Goal: Task Accomplishment & Management: Use online tool/utility

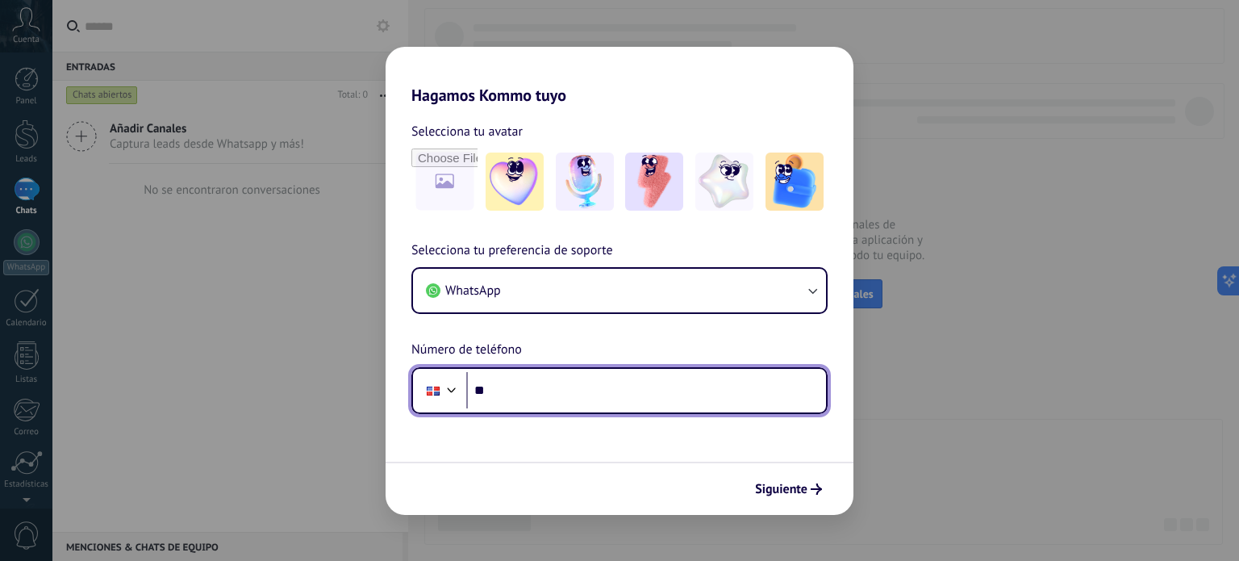
click at [576, 380] on input "**" at bounding box center [646, 390] width 360 height 37
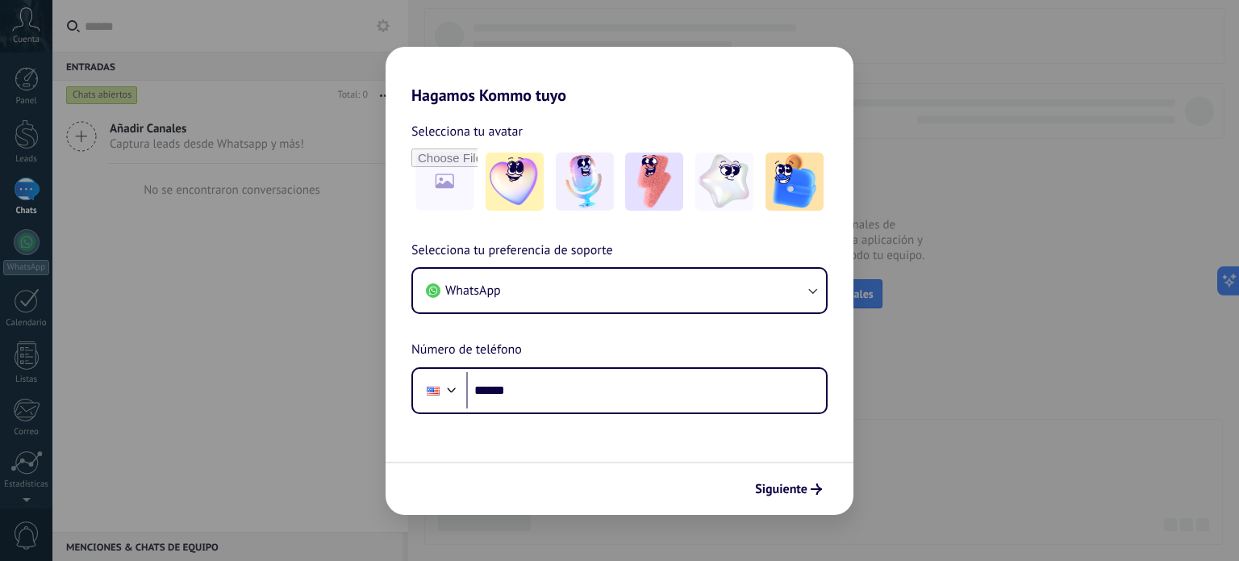
click at [514, 364] on div "Selecciona tu preferencia de soporte WhatsApp Número de teléfono Phone ******" at bounding box center [620, 326] width 468 height 173
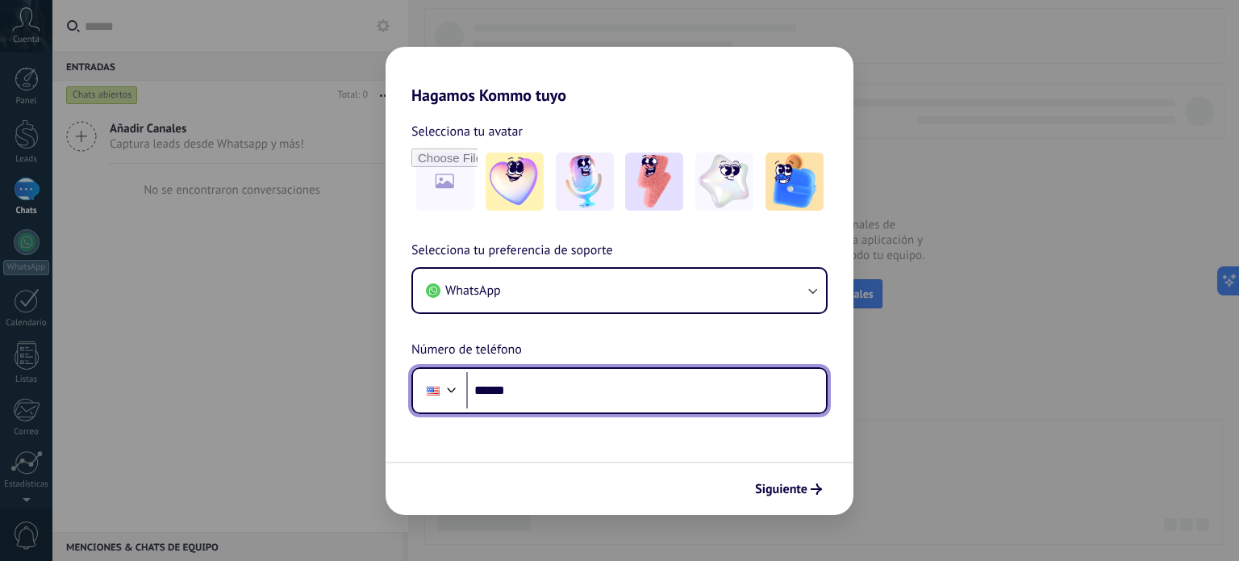
click at [500, 394] on input "******" at bounding box center [646, 390] width 360 height 37
type input "**********"
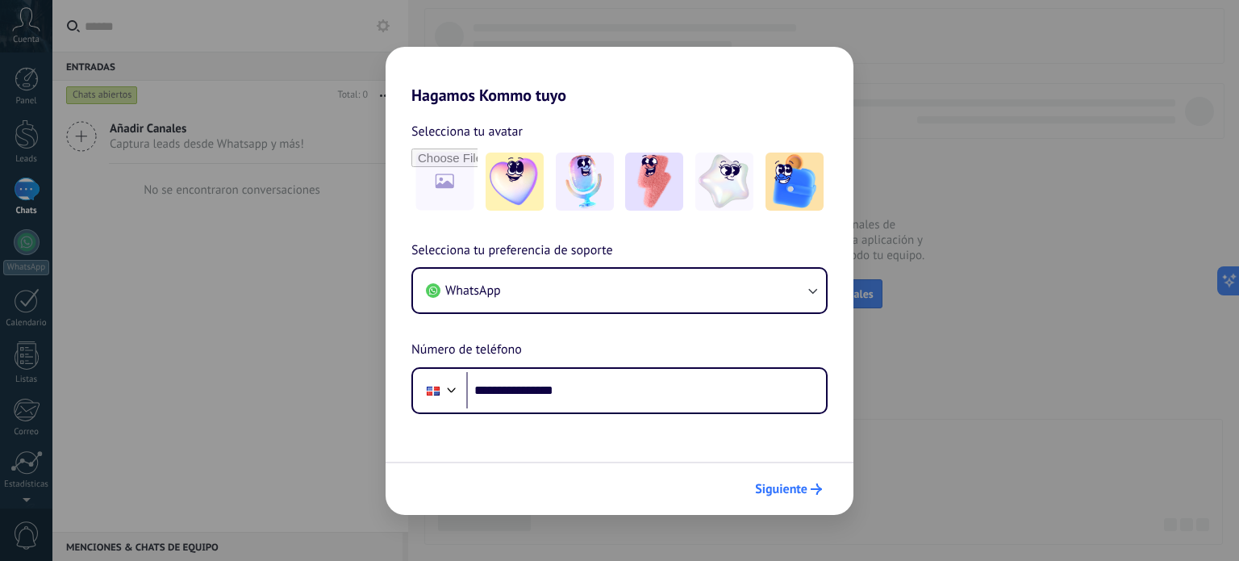
click at [797, 486] on span "Siguiente" at bounding box center [781, 488] width 52 height 11
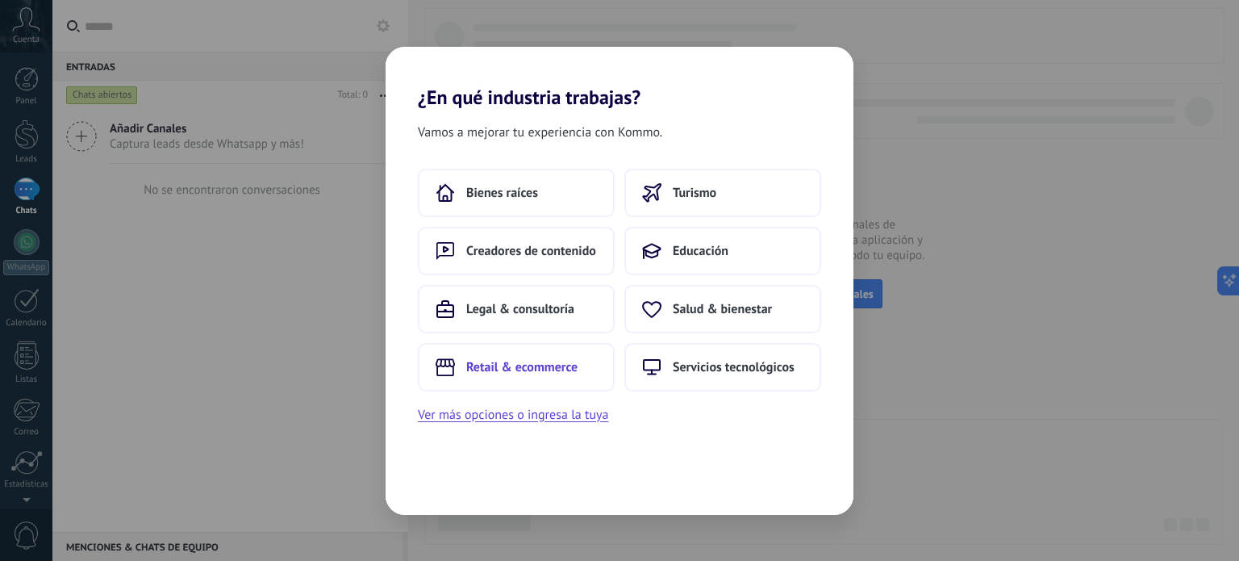
click at [568, 370] on span "Retail & ecommerce" at bounding box center [521, 367] width 111 height 16
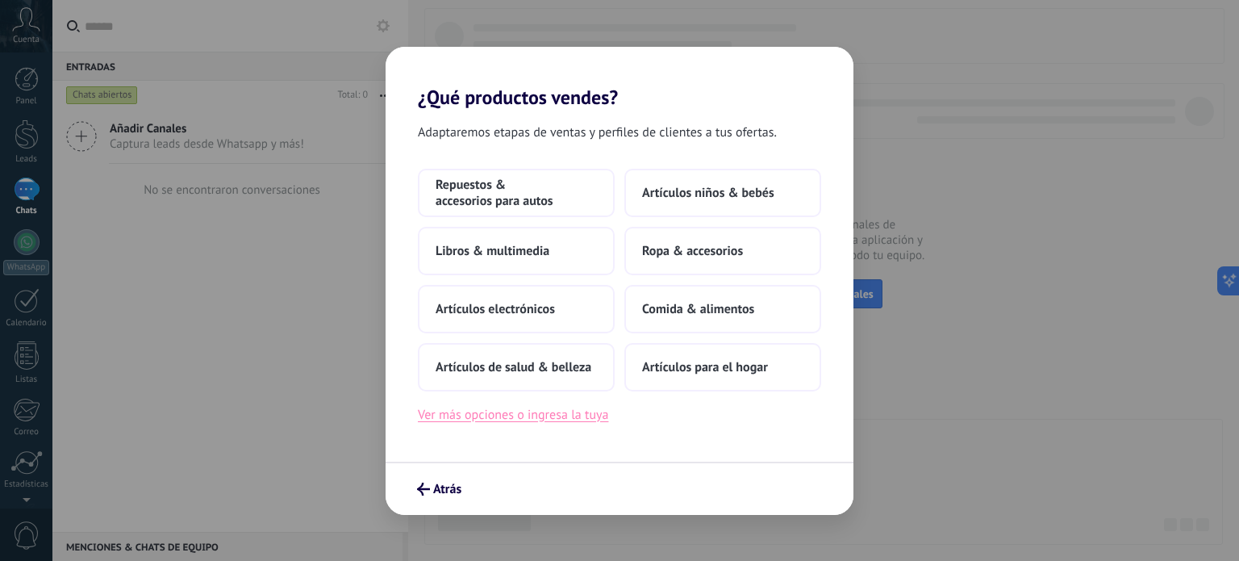
click at [529, 411] on button "Ver más opciones o ingresa la tuya" at bounding box center [513, 414] width 190 height 21
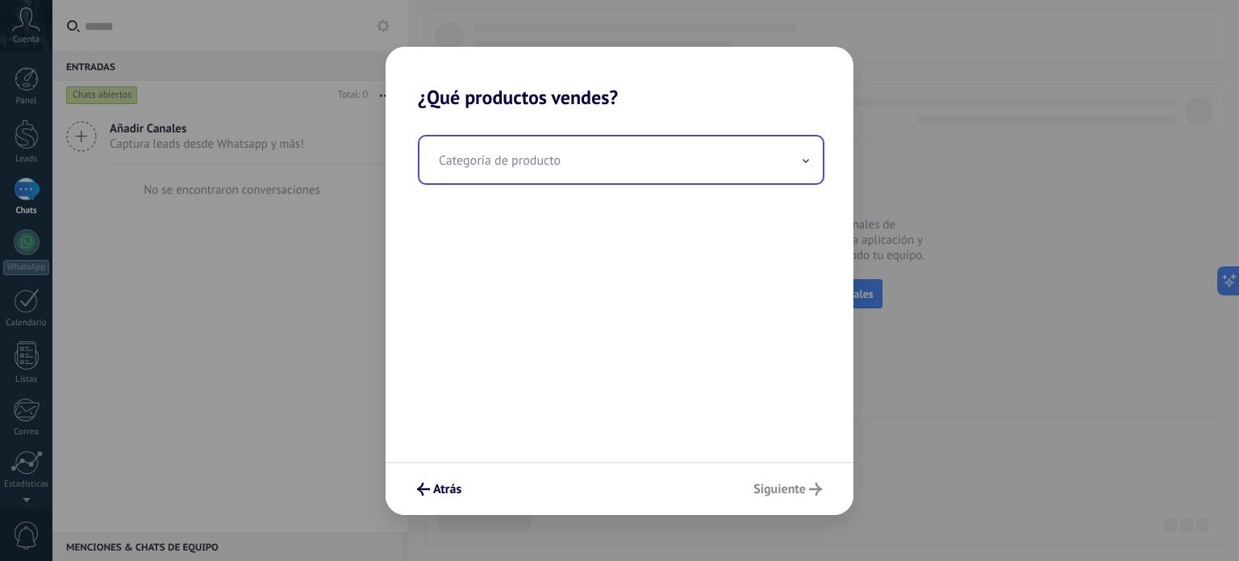
click at [506, 157] on input "text" at bounding box center [621, 159] width 403 height 47
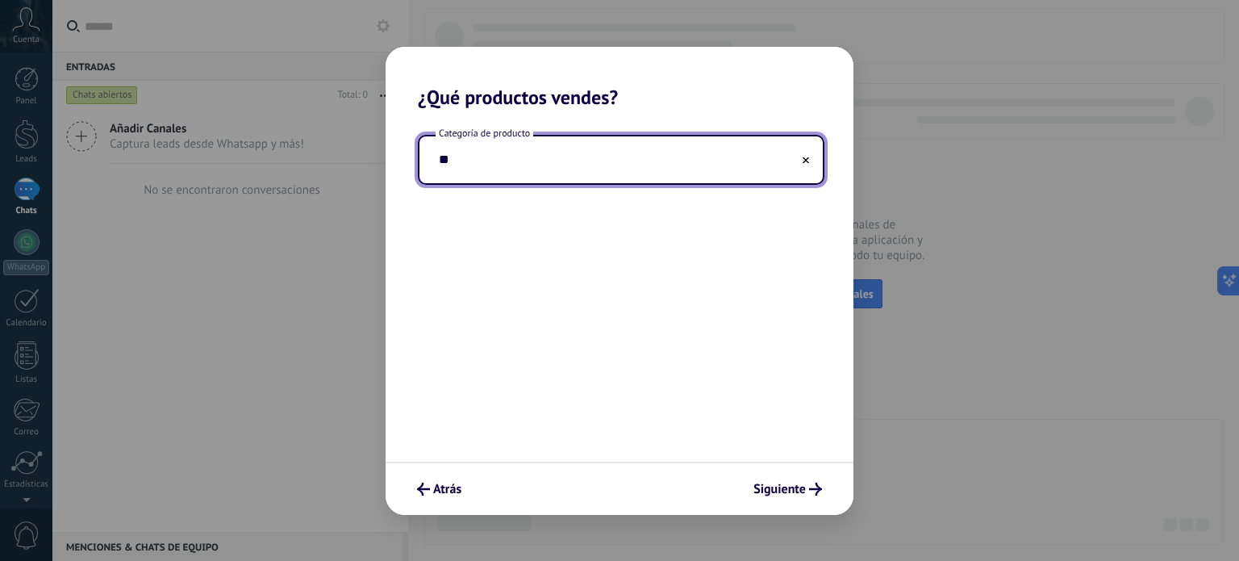
type input "*"
type input "******"
click at [766, 491] on span "Siguiente" at bounding box center [779, 488] width 52 height 11
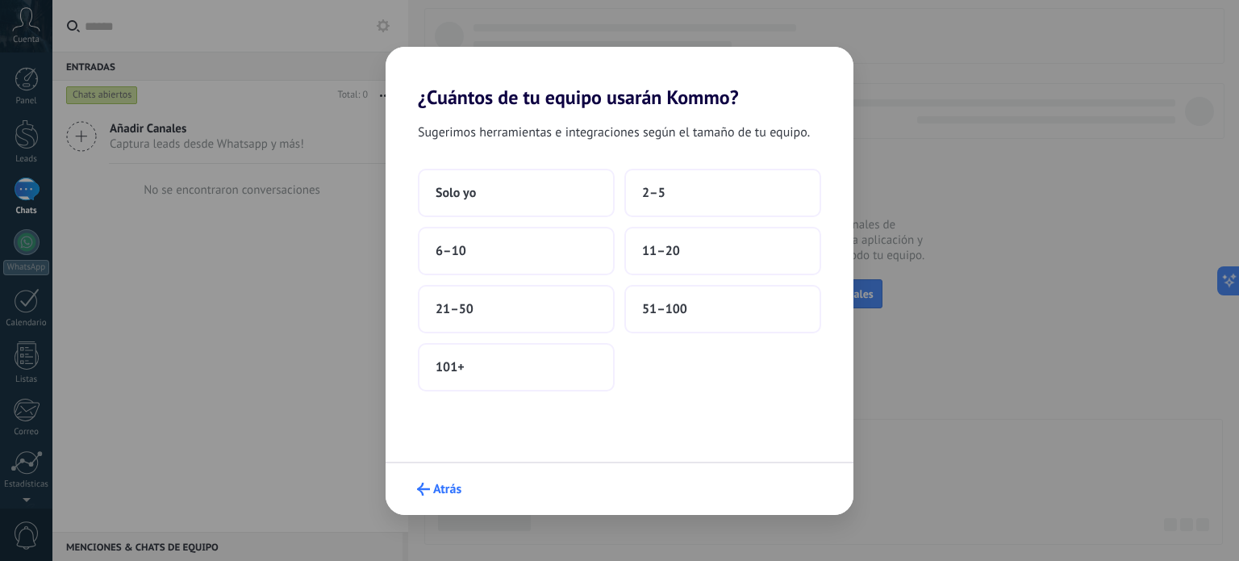
click at [441, 483] on span "Atrás" at bounding box center [447, 488] width 28 height 11
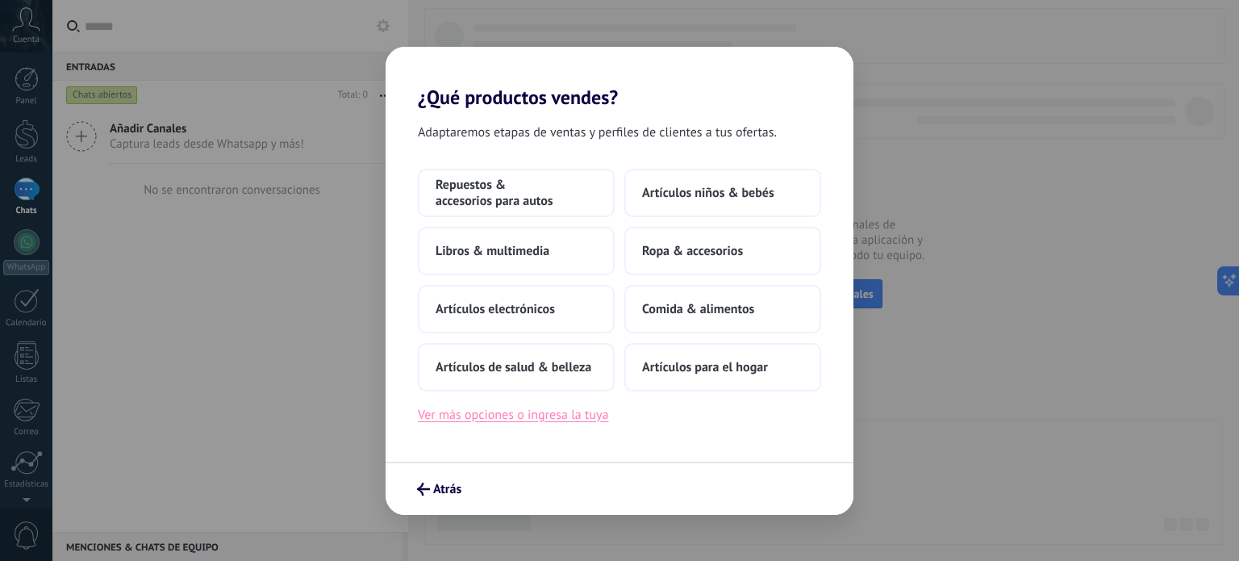
click at [555, 412] on button "Ver más opciones o ingresa la tuya" at bounding box center [513, 414] width 190 height 21
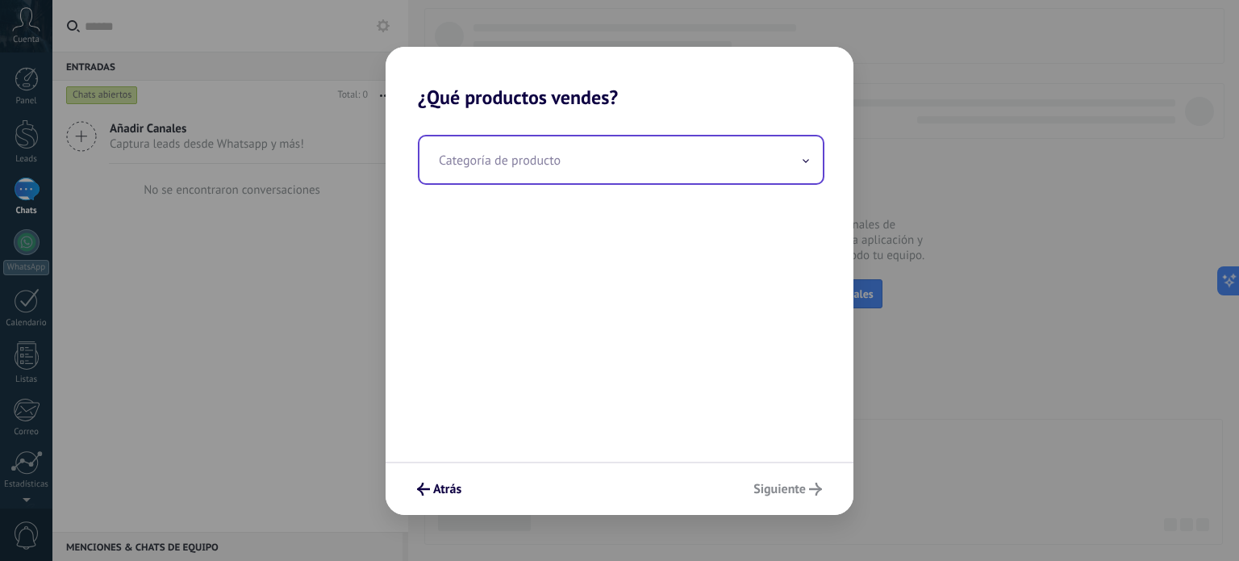
click at [474, 161] on input "text" at bounding box center [621, 159] width 403 height 47
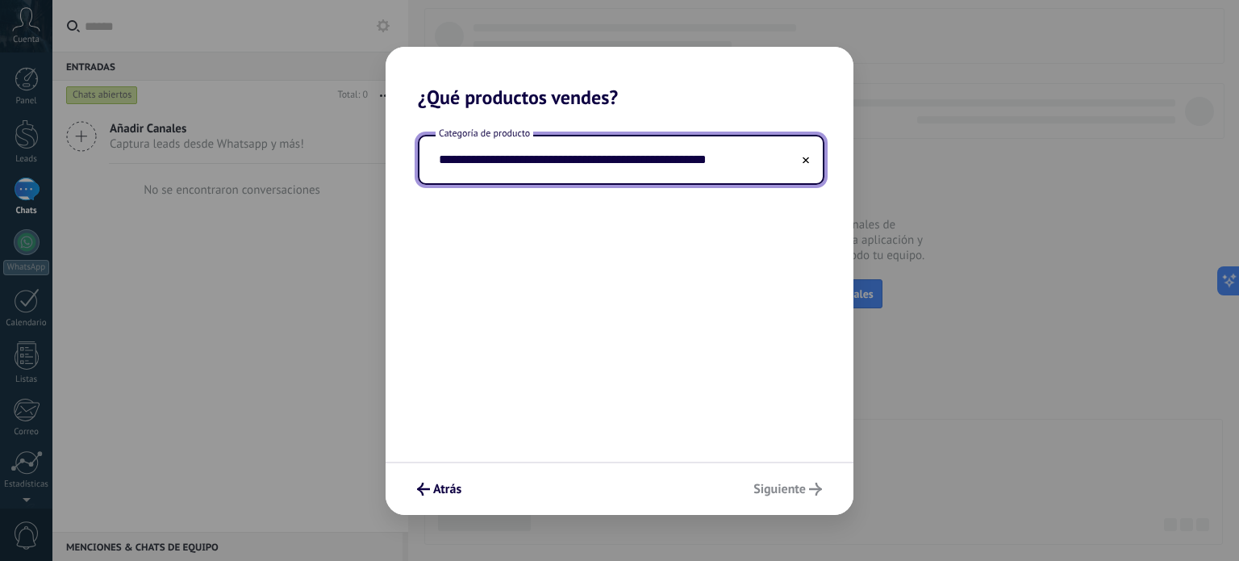
click at [579, 403] on div "**********" at bounding box center [620, 285] width 468 height 353
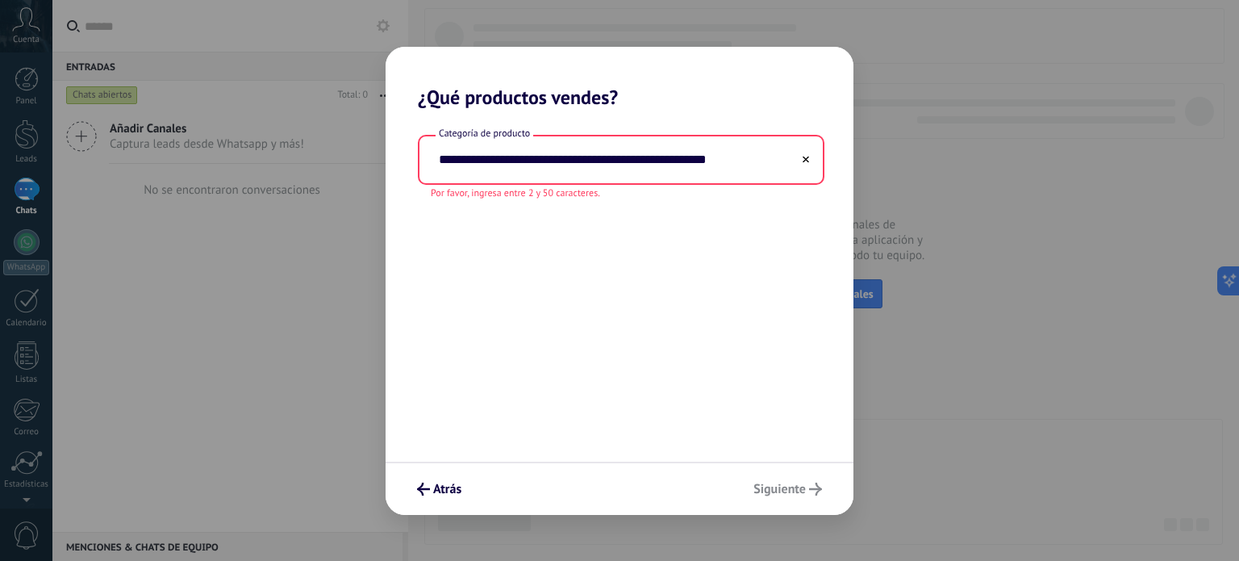
click at [791, 489] on div "Atrás Siguiente" at bounding box center [620, 487] width 468 height 53
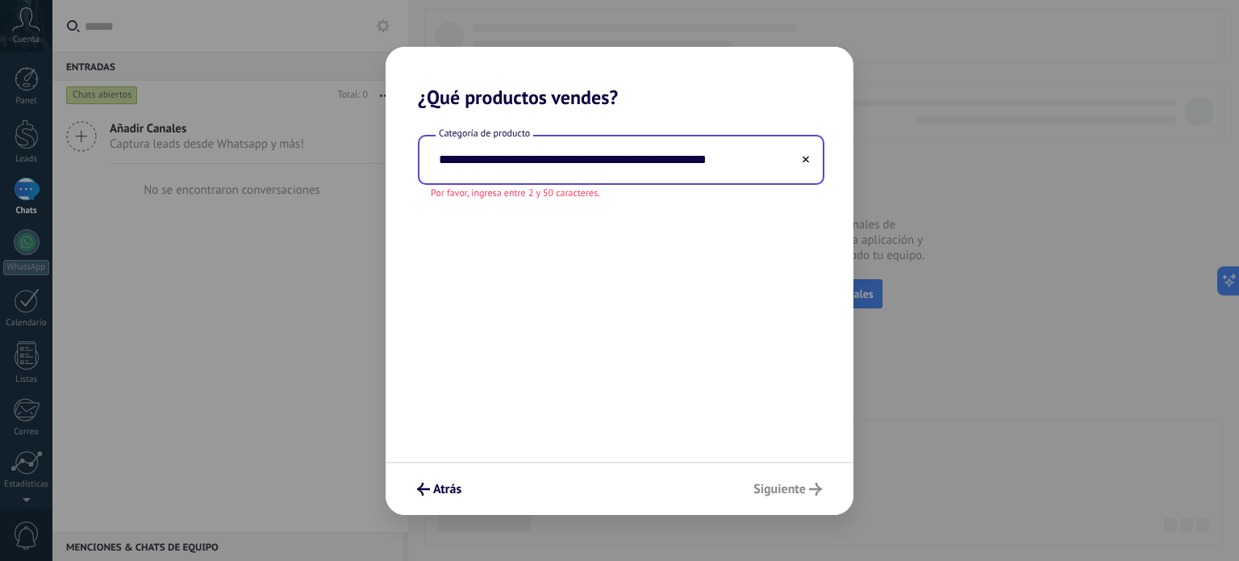
drag, startPoint x: 634, startPoint y: 157, endPoint x: 513, endPoint y: 154, distance: 121.1
click at [513, 154] on input "**********" at bounding box center [621, 159] width 403 height 47
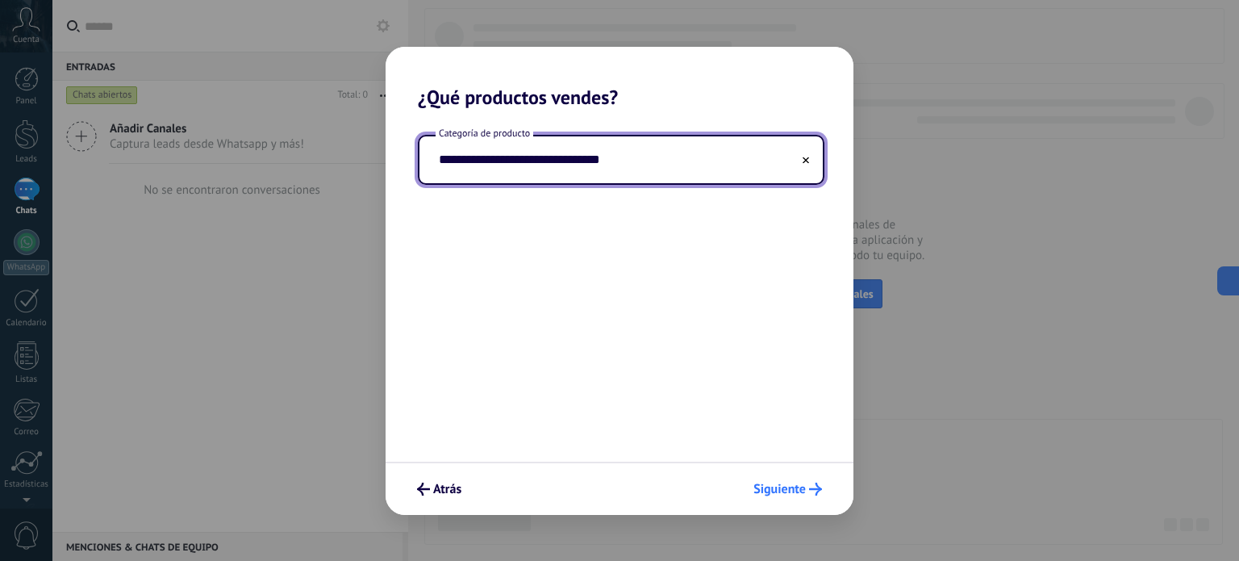
type input "**********"
click at [797, 494] on span "Siguiente" at bounding box center [779, 488] width 52 height 11
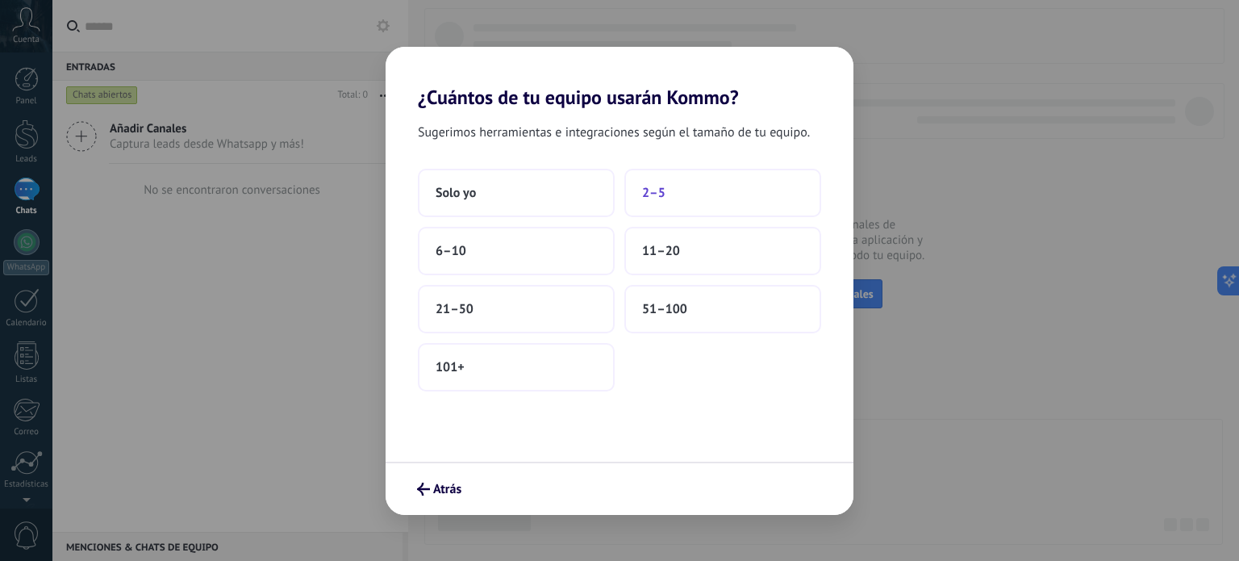
click at [669, 186] on button "2–5" at bounding box center [722, 193] width 197 height 48
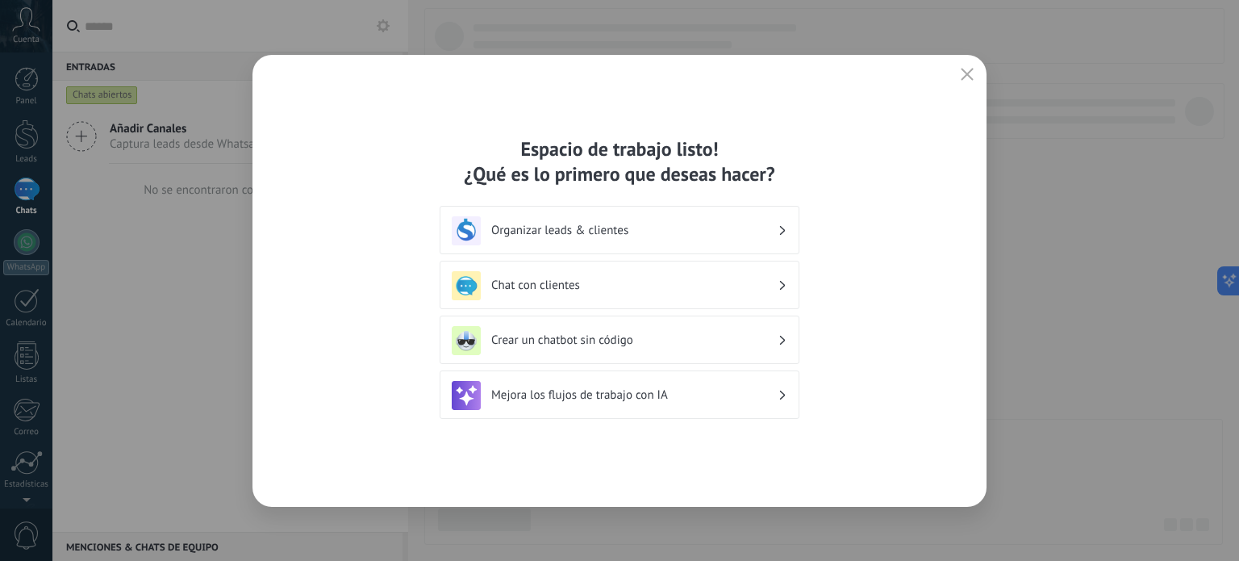
click at [642, 348] on div "Crear un chatbot sin código" at bounding box center [620, 340] width 336 height 29
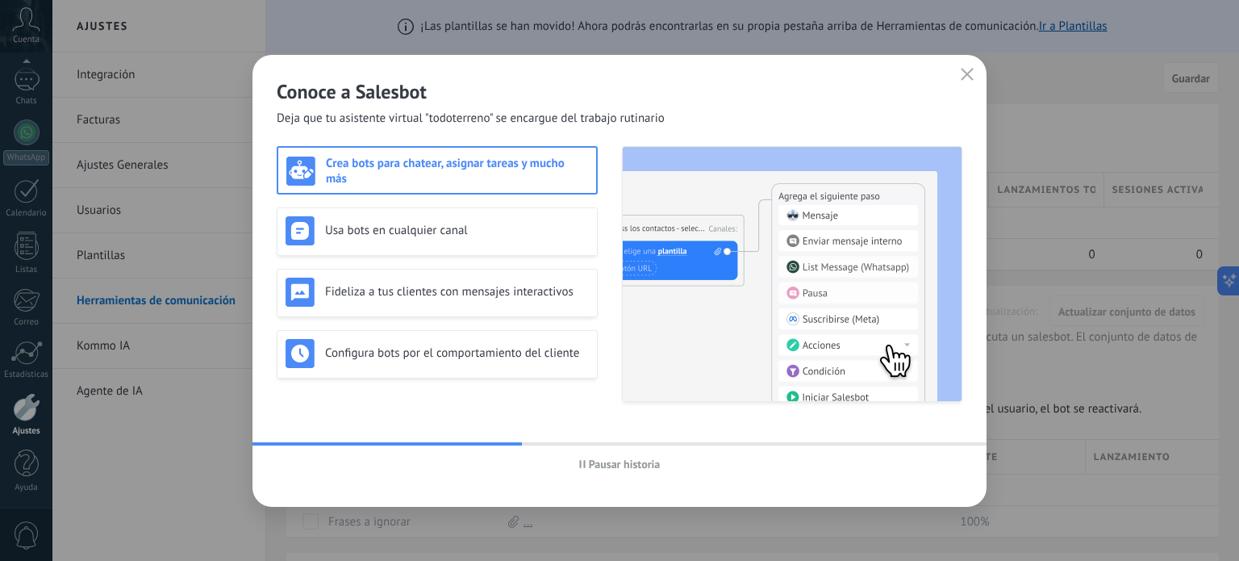
click at [626, 465] on span "Pausar historia" at bounding box center [625, 463] width 72 height 11
click at [286, 122] on span "Deja que tu asistente virtual "todoterreno" se encargue del trabajo rutinario" at bounding box center [471, 119] width 388 height 16
click at [292, 125] on span "Deja que tu asistente virtual "todoterreno" se encargue del trabajo rutinario" at bounding box center [471, 119] width 388 height 16
click at [318, 123] on span "Deja que tu asistente virtual "todoterreno" se encargue del trabajo rutinario" at bounding box center [471, 119] width 388 height 16
click at [620, 463] on span "Iniciar historia" at bounding box center [624, 463] width 69 height 11
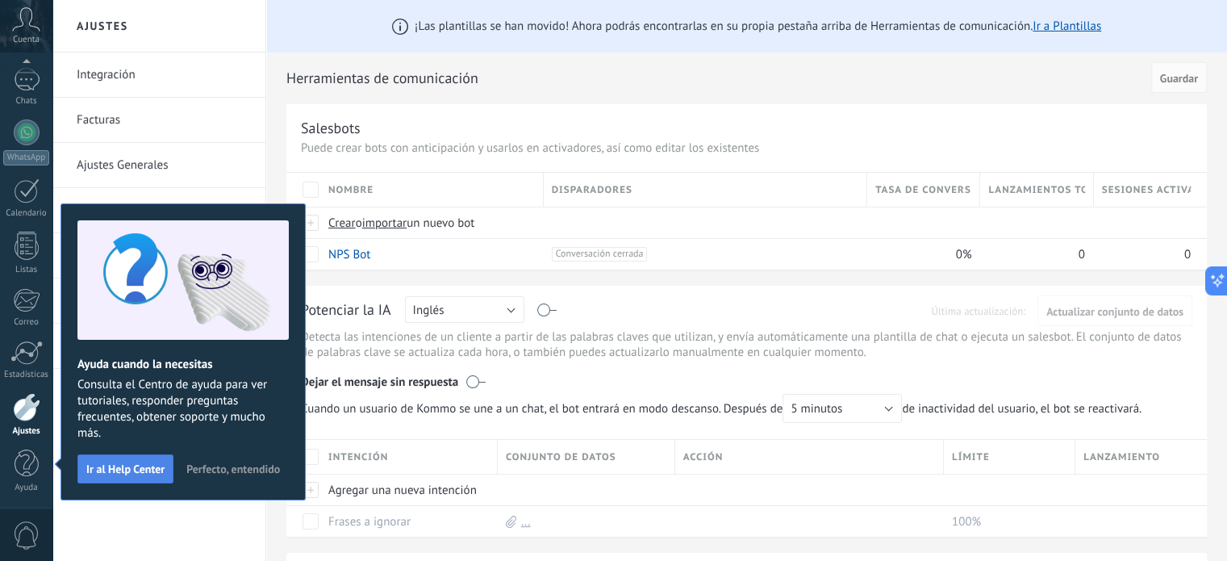
click at [145, 467] on span "Ir al Help Center" at bounding box center [125, 468] width 78 height 11
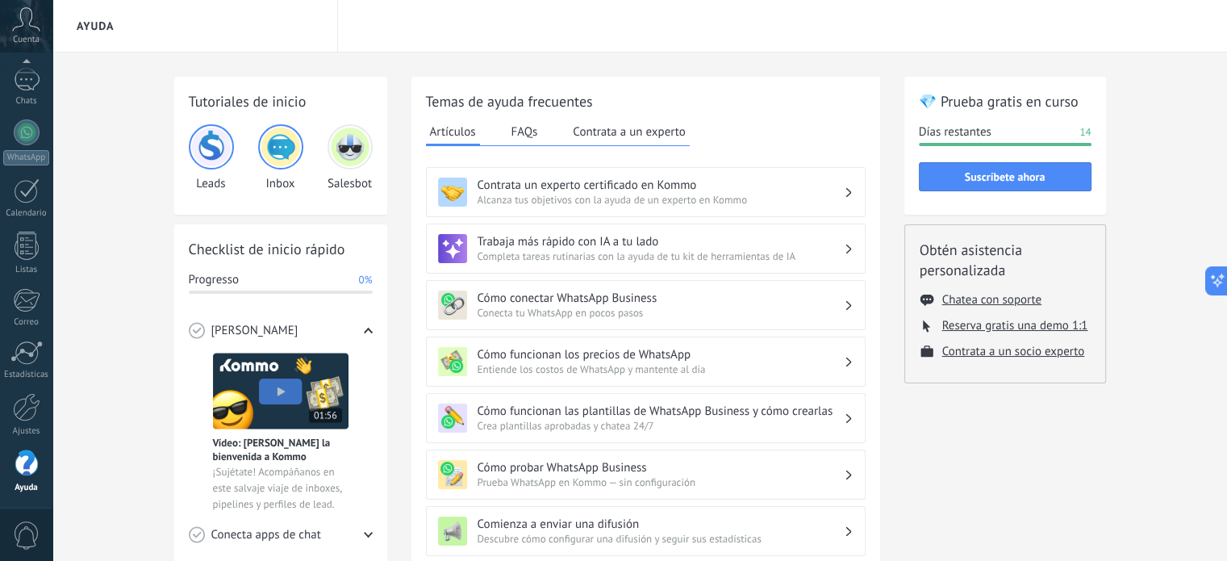
click at [639, 203] on span "Alcanza tus objetivos con la ayuda de un experto en Kommo" at bounding box center [661, 200] width 366 height 14
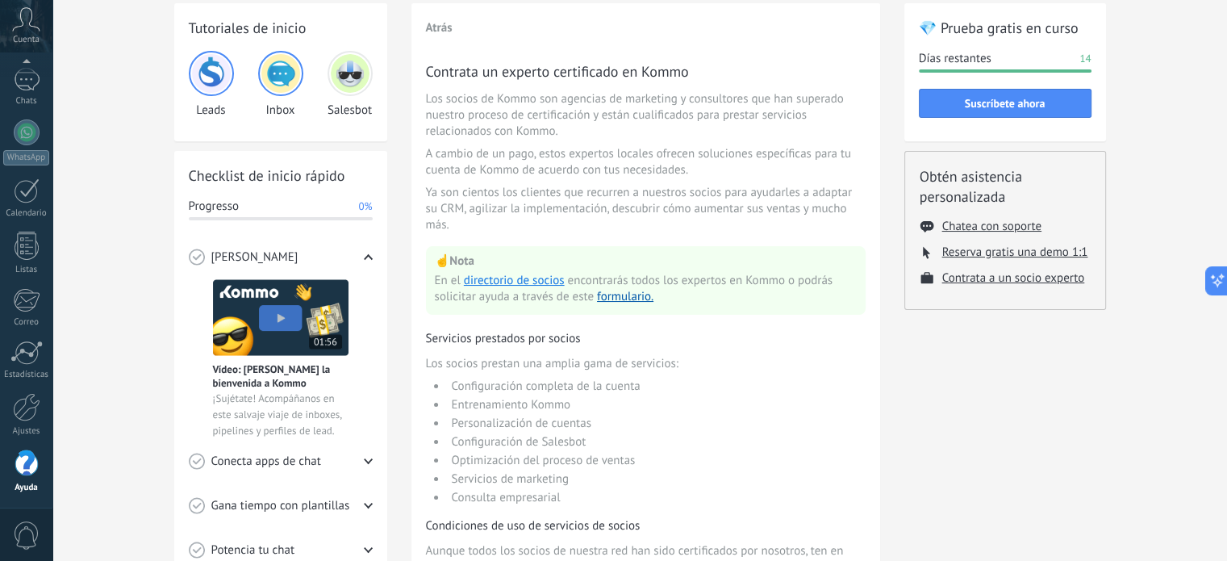
scroll to position [81, 0]
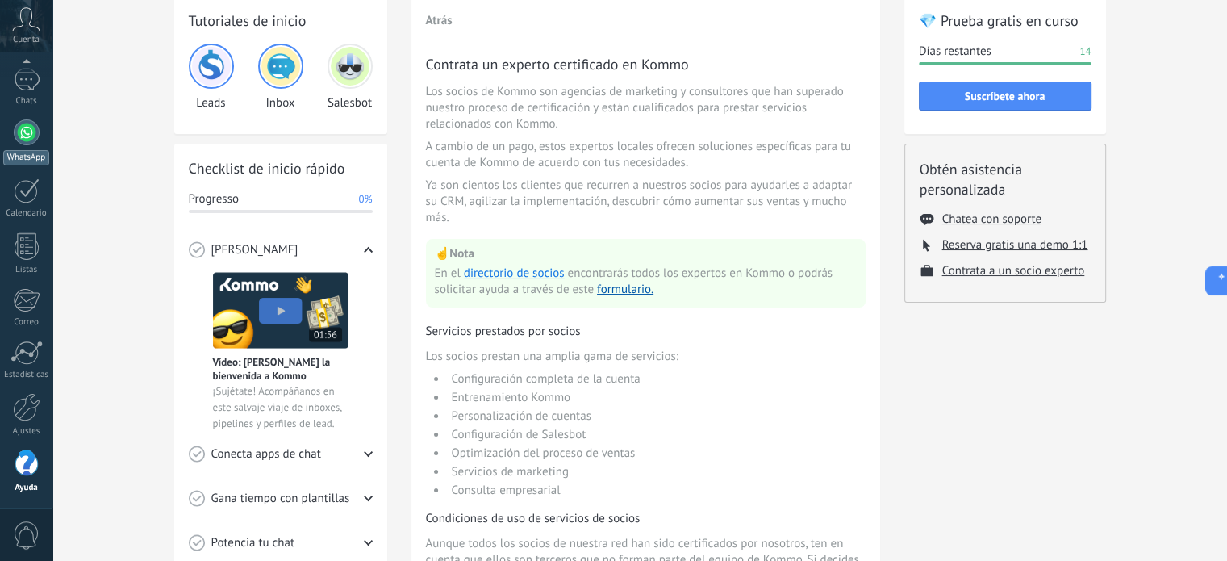
click at [34, 130] on div at bounding box center [27, 132] width 26 height 26
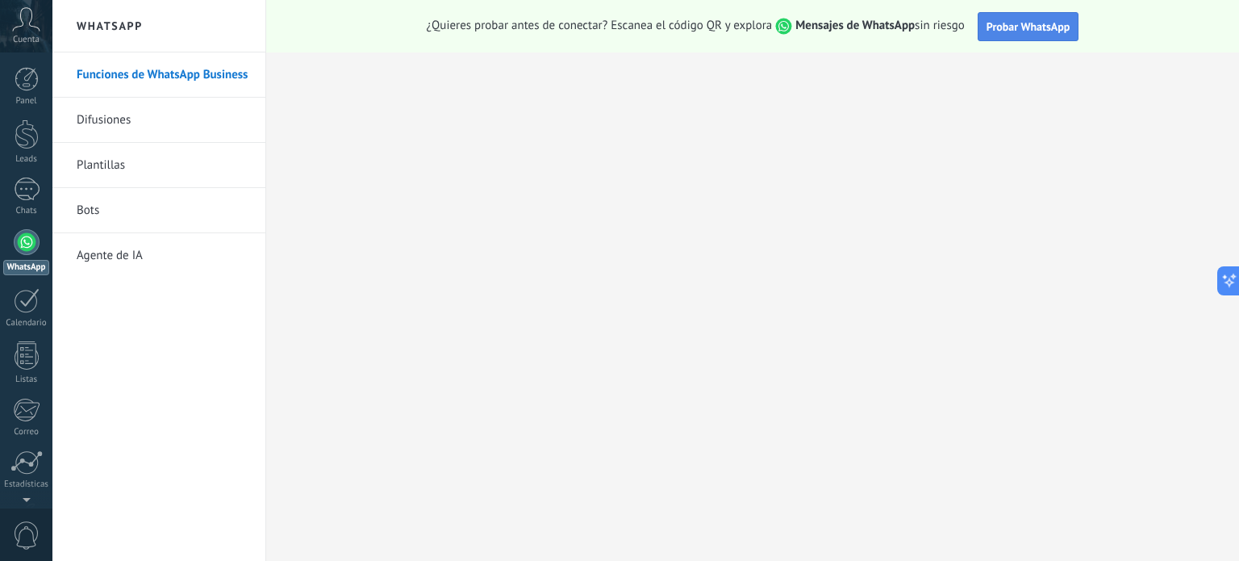
click at [1019, 22] on span "Probar WhatsApp" at bounding box center [1029, 26] width 84 height 15
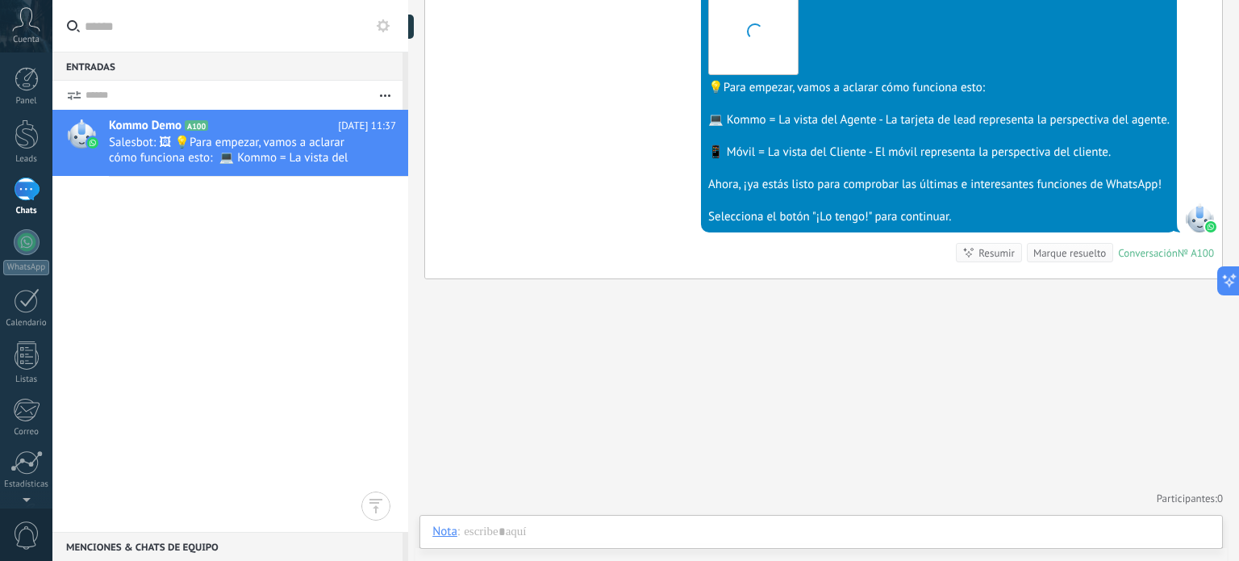
scroll to position [506, 0]
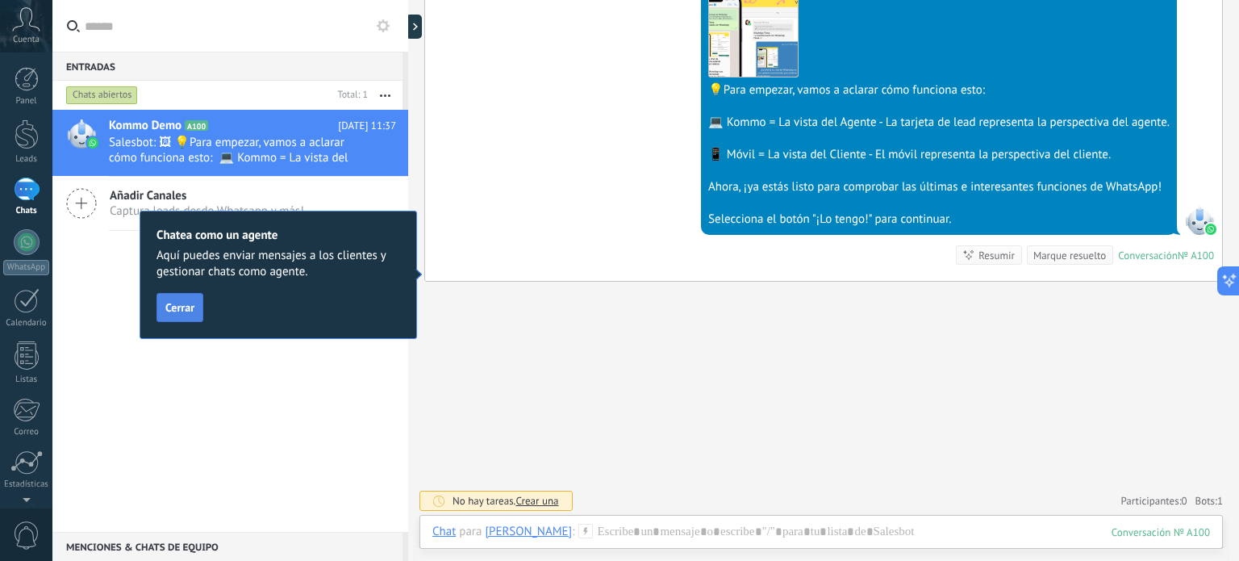
click at [190, 309] on span "Cerrar" at bounding box center [179, 307] width 29 height 11
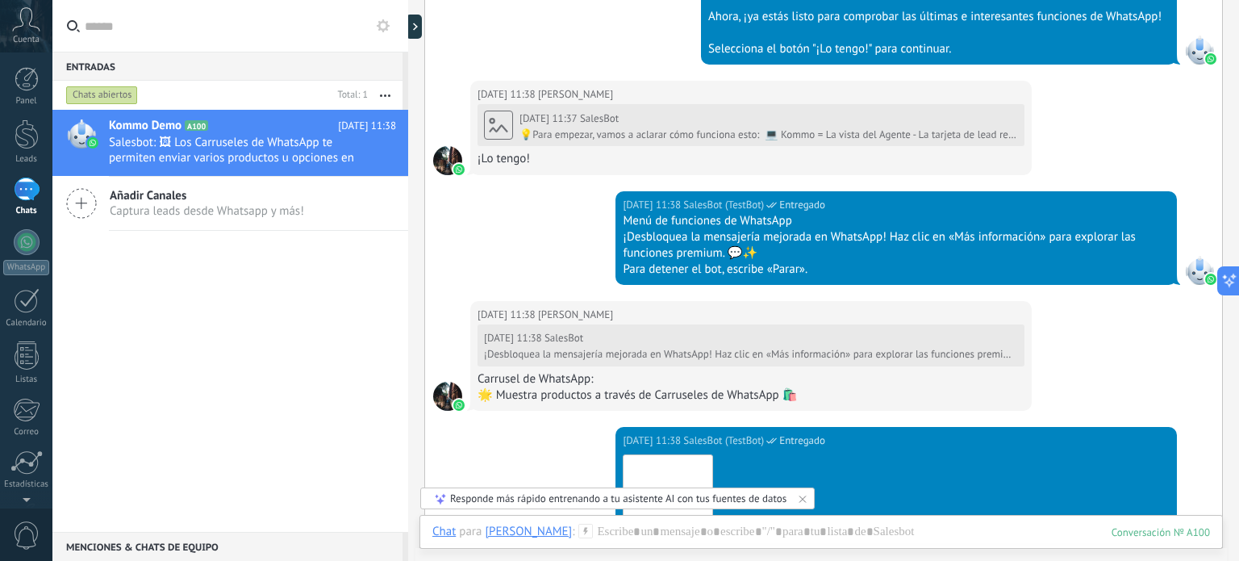
scroll to position [610, 0]
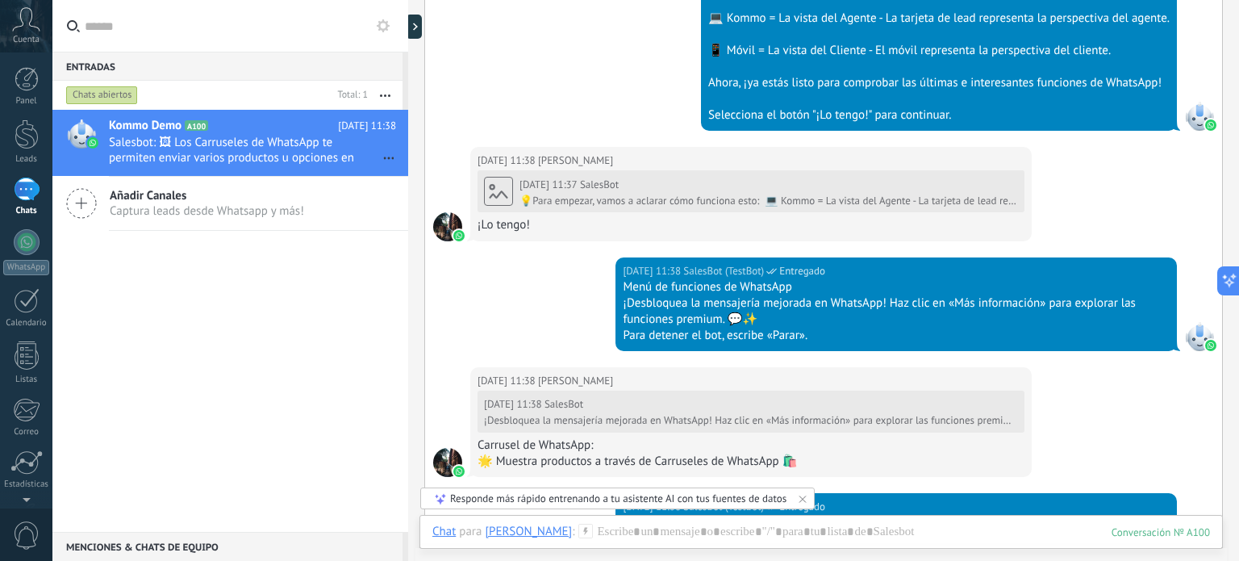
click at [14, 193] on div "1" at bounding box center [27, 188] width 26 height 23
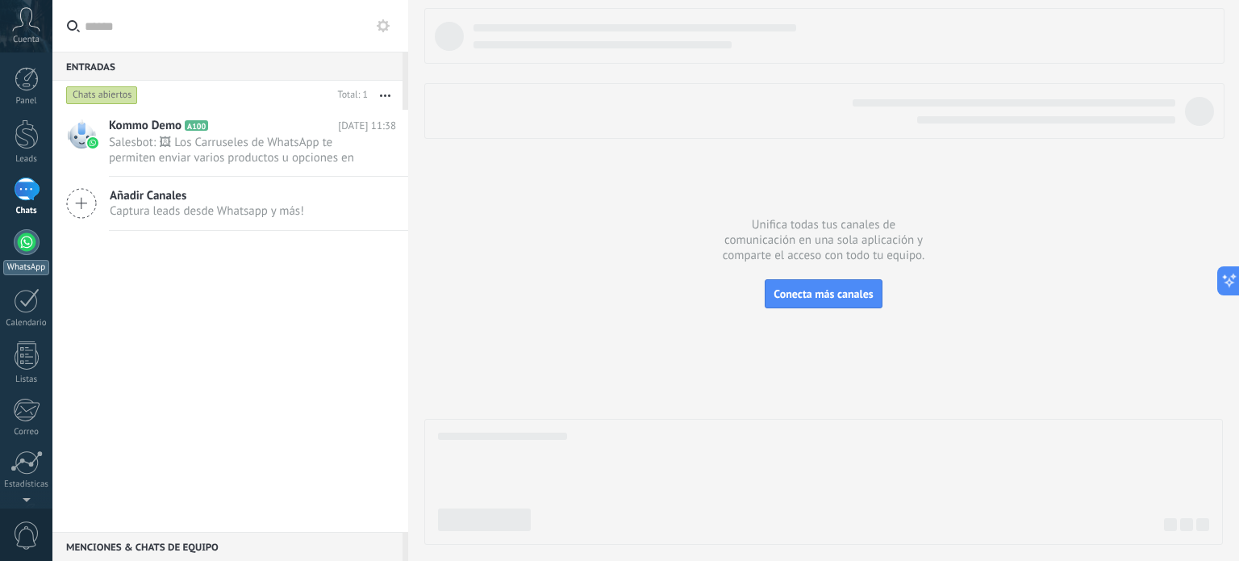
click at [13, 252] on link "WhatsApp" at bounding box center [26, 252] width 52 height 46
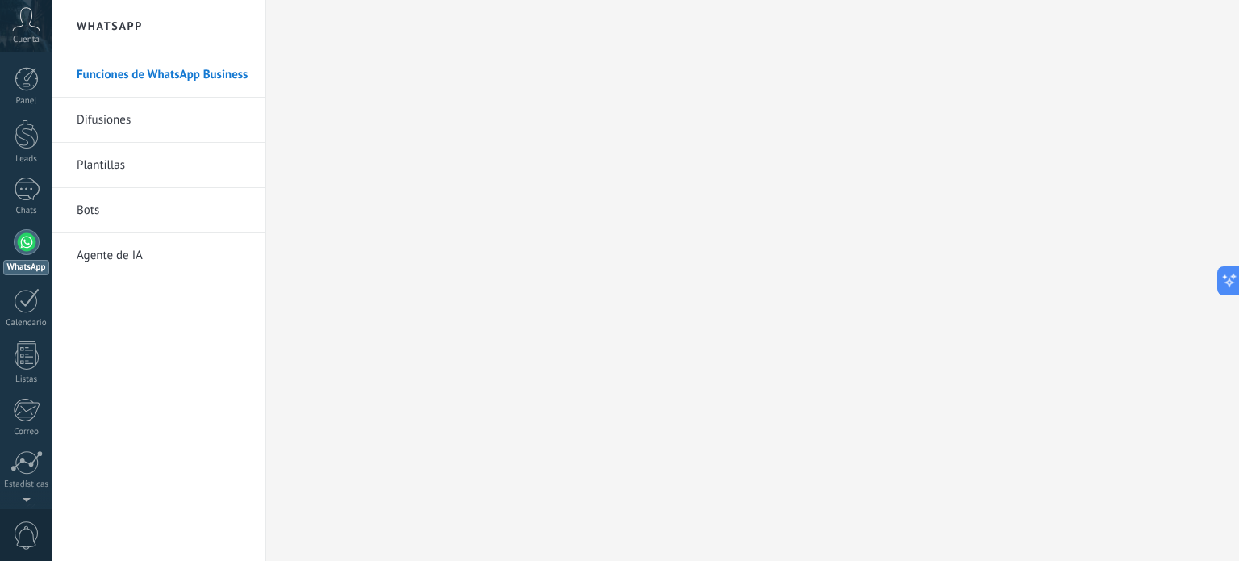
click at [136, 115] on link "Difusiones" at bounding box center [163, 120] width 173 height 45
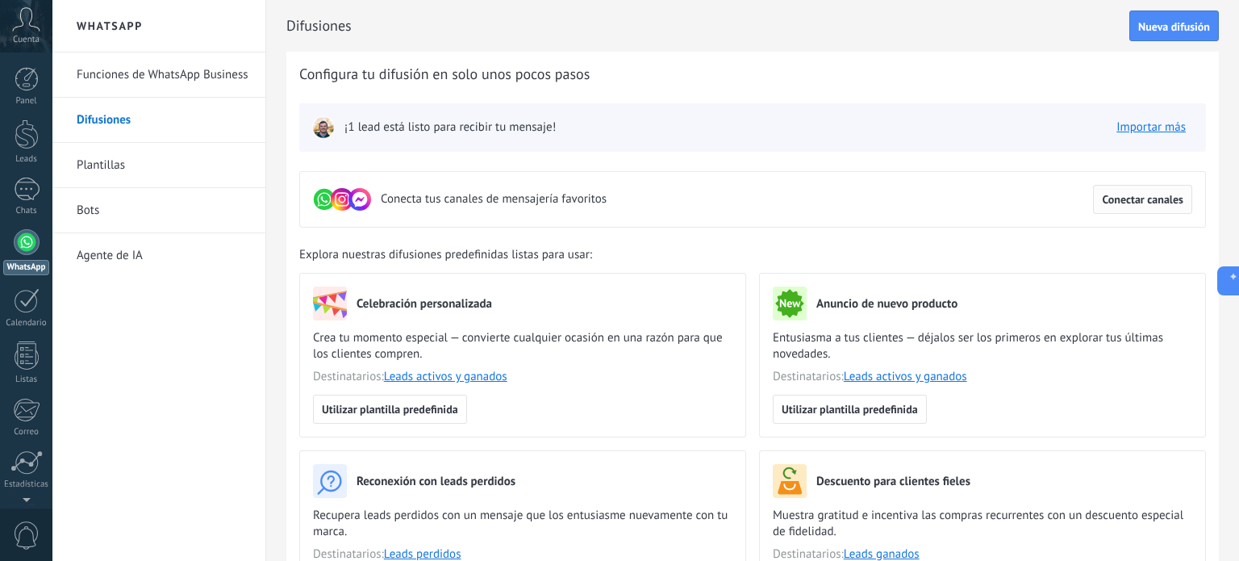
click at [1152, 194] on span "Conectar canales" at bounding box center [1142, 199] width 81 height 11
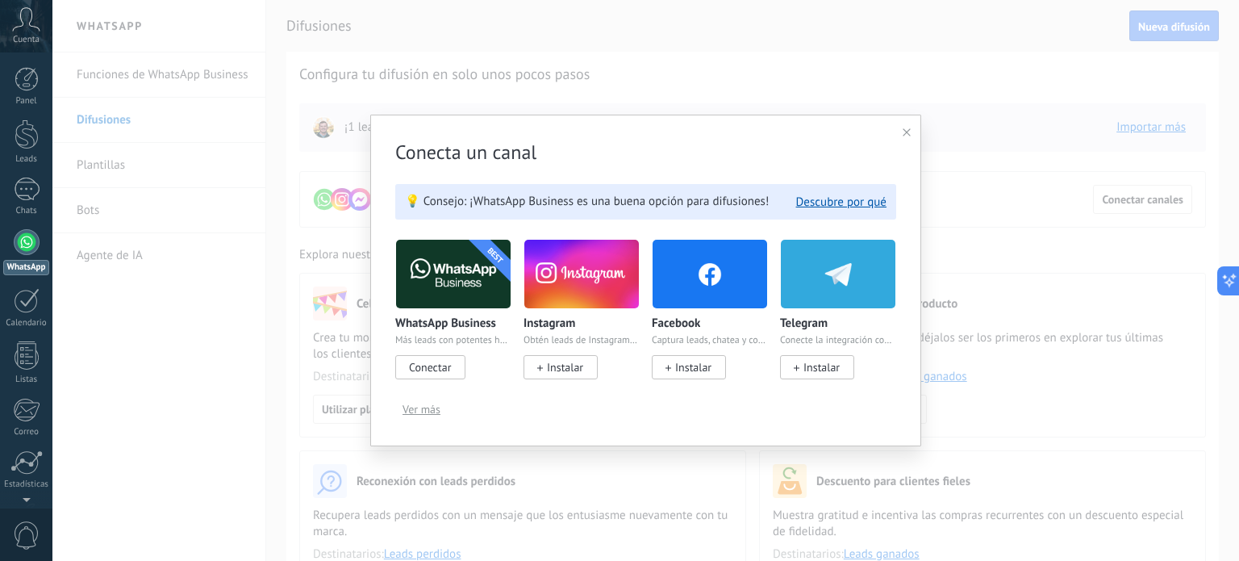
click at [424, 365] on span "Conectar" at bounding box center [430, 367] width 42 height 15
click at [568, 365] on span "Instalar" at bounding box center [565, 367] width 36 height 15
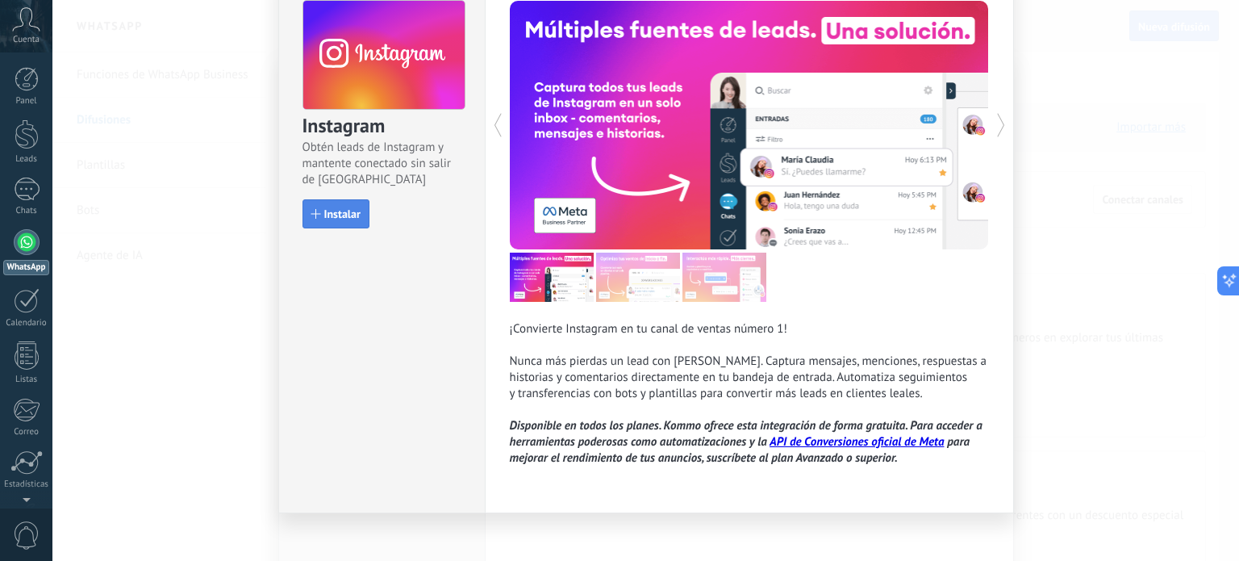
click at [317, 212] on div "button" at bounding box center [316, 214] width 10 height 10
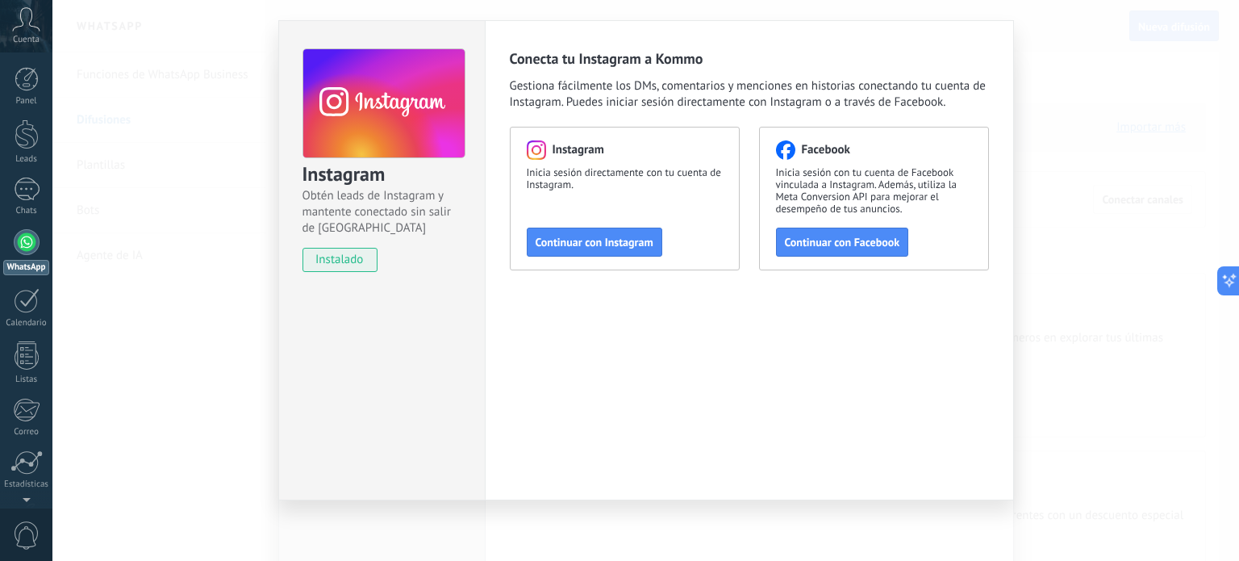
scroll to position [32, 0]
click at [594, 245] on span "Continuar con Instagram" at bounding box center [595, 241] width 118 height 11
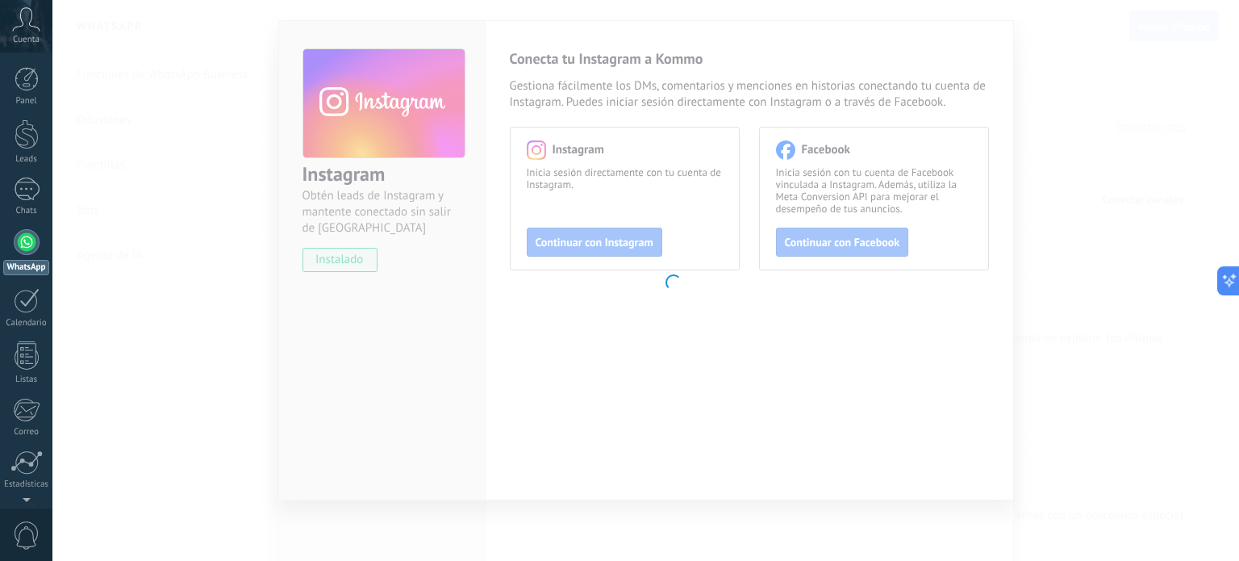
click at [765, 308] on body ".abccls-1,.abccls-2{fill-rule:evenodd}.abccls-2{fill:#fff} .abfcls-1{fill:none}…" at bounding box center [619, 280] width 1239 height 561
click at [1227, 269] on button at bounding box center [1225, 280] width 29 height 29
type textarea "**********"
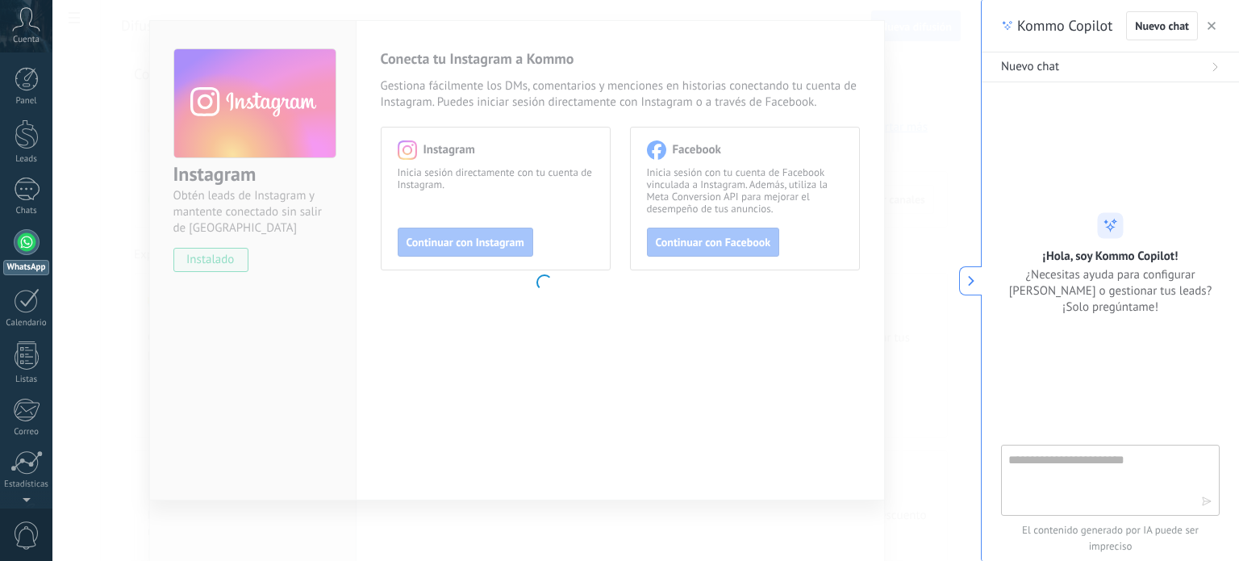
scroll to position [23, 0]
click at [1127, 457] on textarea at bounding box center [1099, 479] width 182 height 58
type textarea "**********"
click at [1201, 496] on icon "button" at bounding box center [1206, 500] width 11 height 11
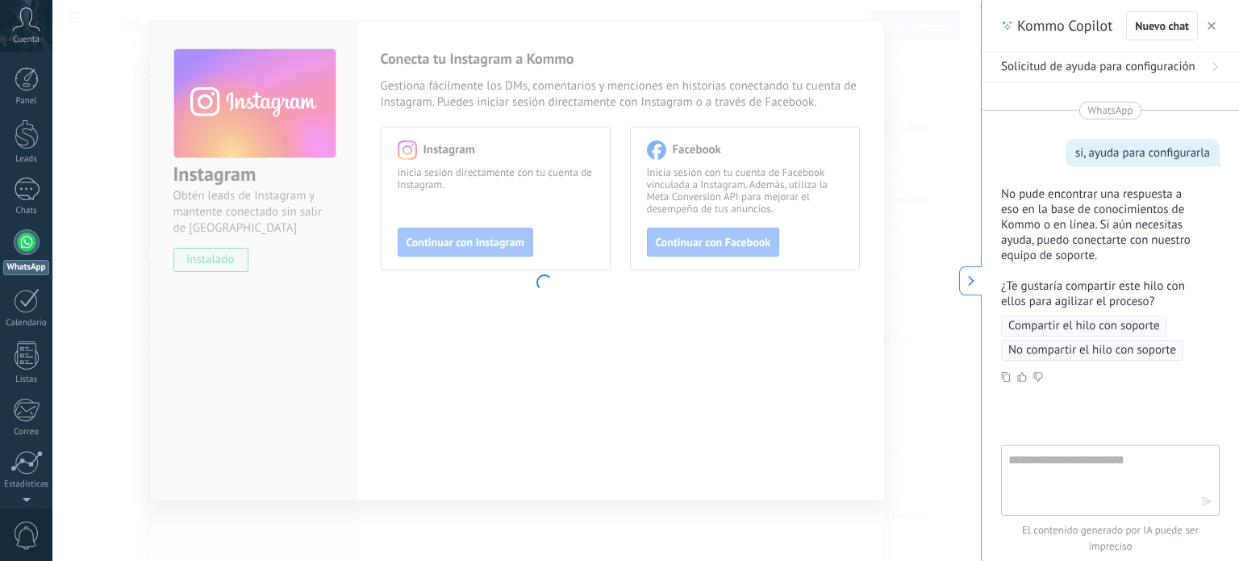
scroll to position [44, 0]
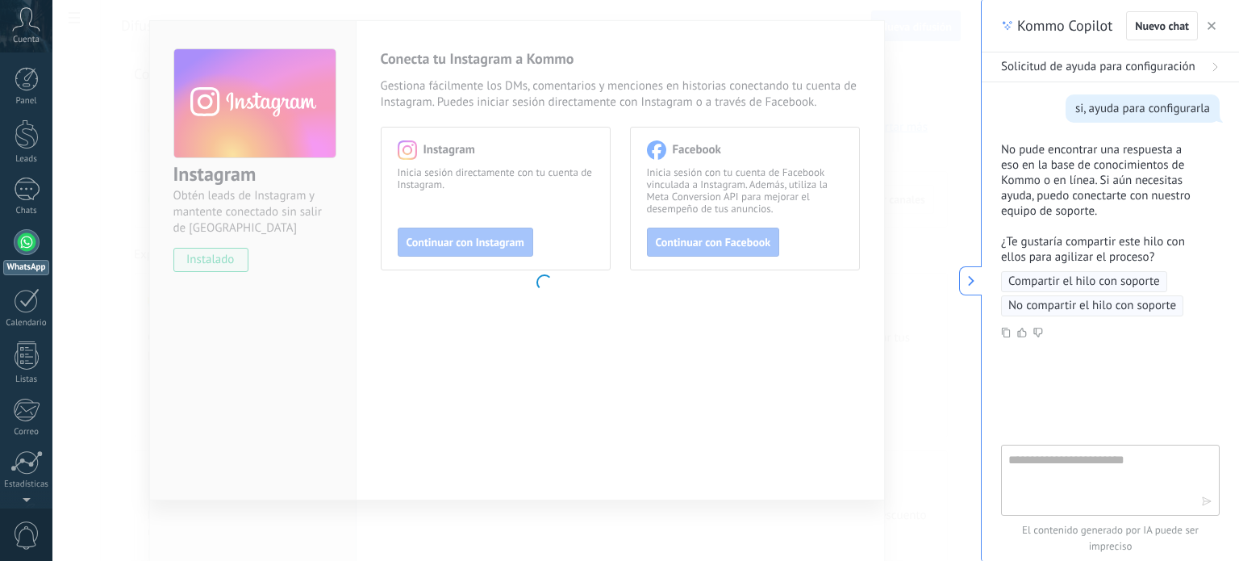
click at [1035, 160] on p "No pude encontrar una respuesta a eso en la base de conocimientos de Kommo o en…" at bounding box center [1100, 180] width 199 height 77
click at [1130, 277] on span "Compartir el hilo con soporte" at bounding box center [1084, 281] width 152 height 16
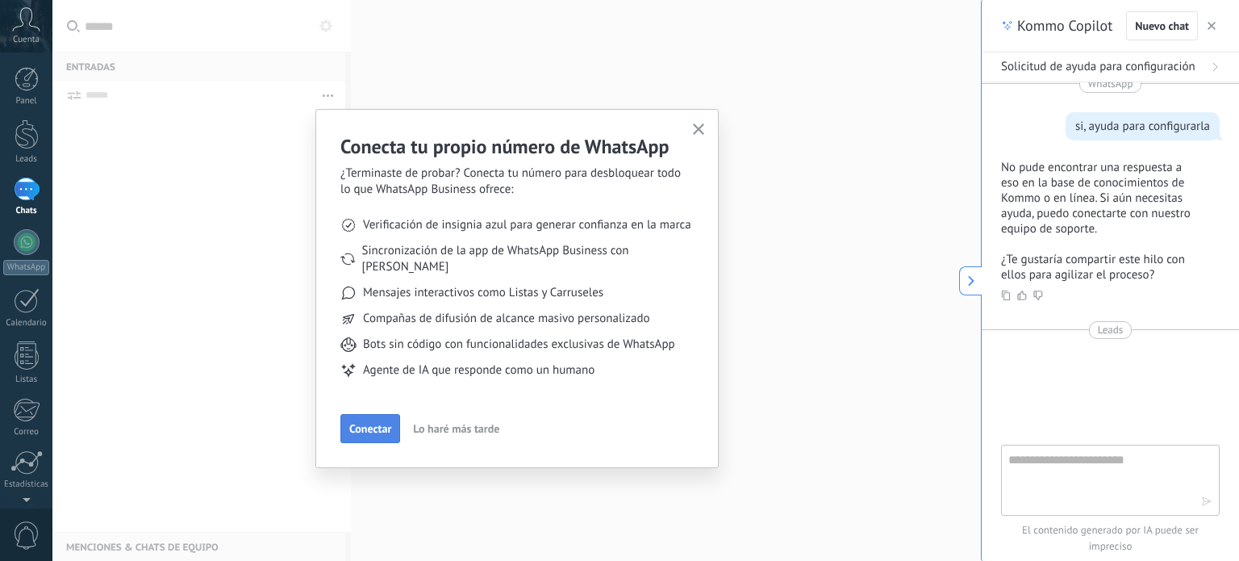
click at [380, 423] on span "Conectar" at bounding box center [370, 428] width 42 height 11
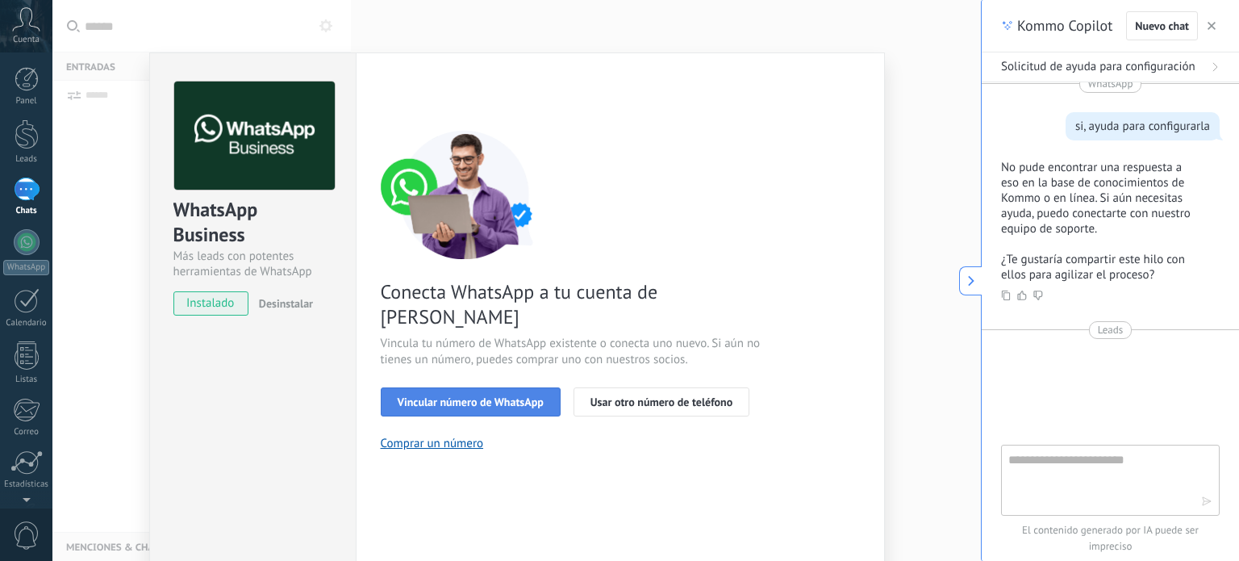
click at [471, 396] on span "Vincular número de WhatsApp" at bounding box center [471, 401] width 146 height 11
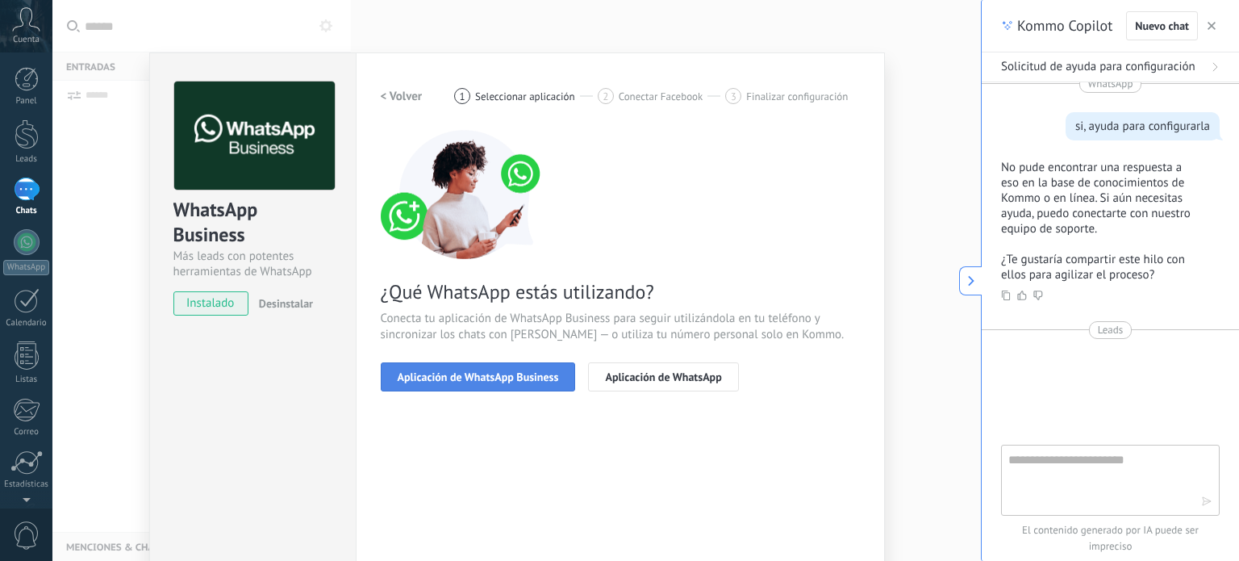
click at [477, 371] on span "Aplicación de WhatsApp Business" at bounding box center [478, 376] width 161 height 11
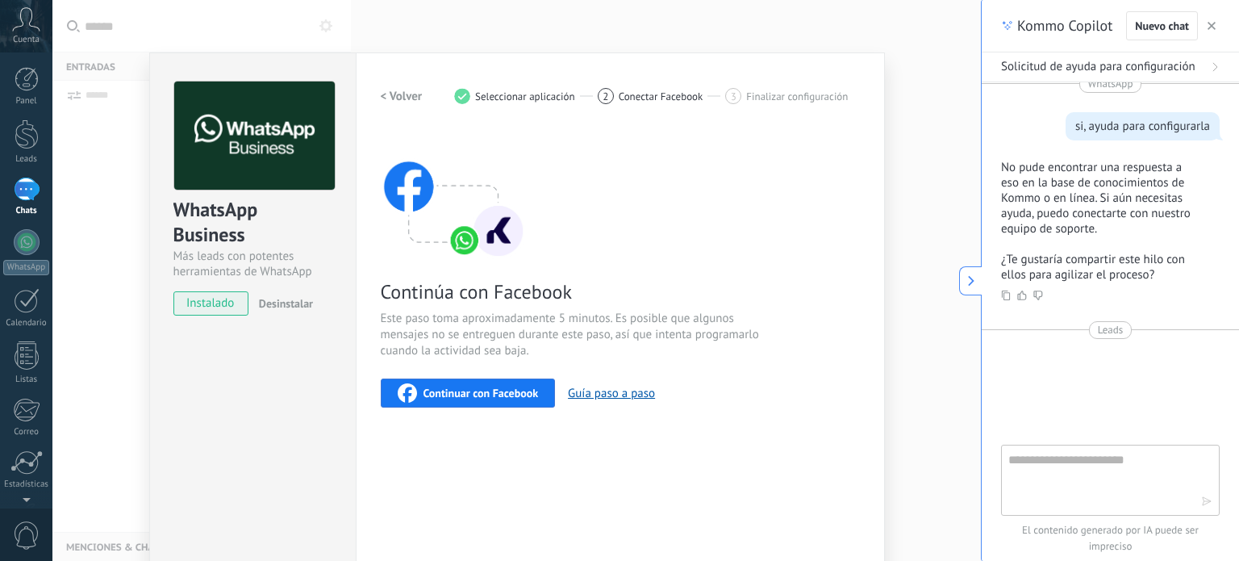
click at [500, 387] on span "Continuar con Facebook" at bounding box center [481, 392] width 115 height 11
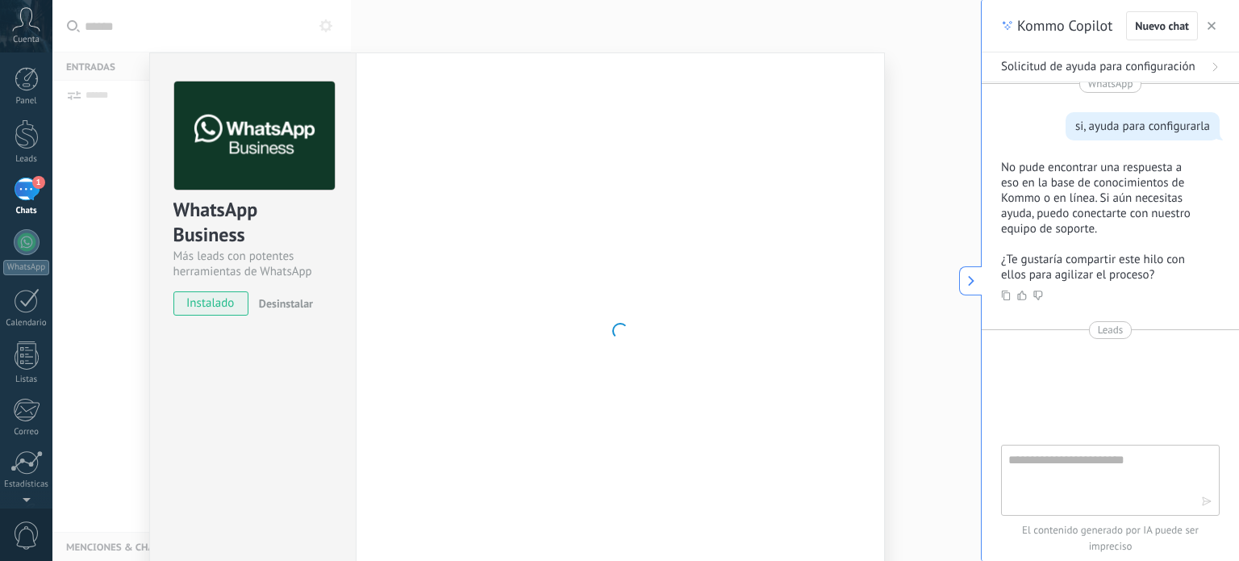
click at [521, 44] on div "WhatsApp Business Más leads con potentes herramientas de WhatsApp instalado Des…" at bounding box center [516, 280] width 929 height 561
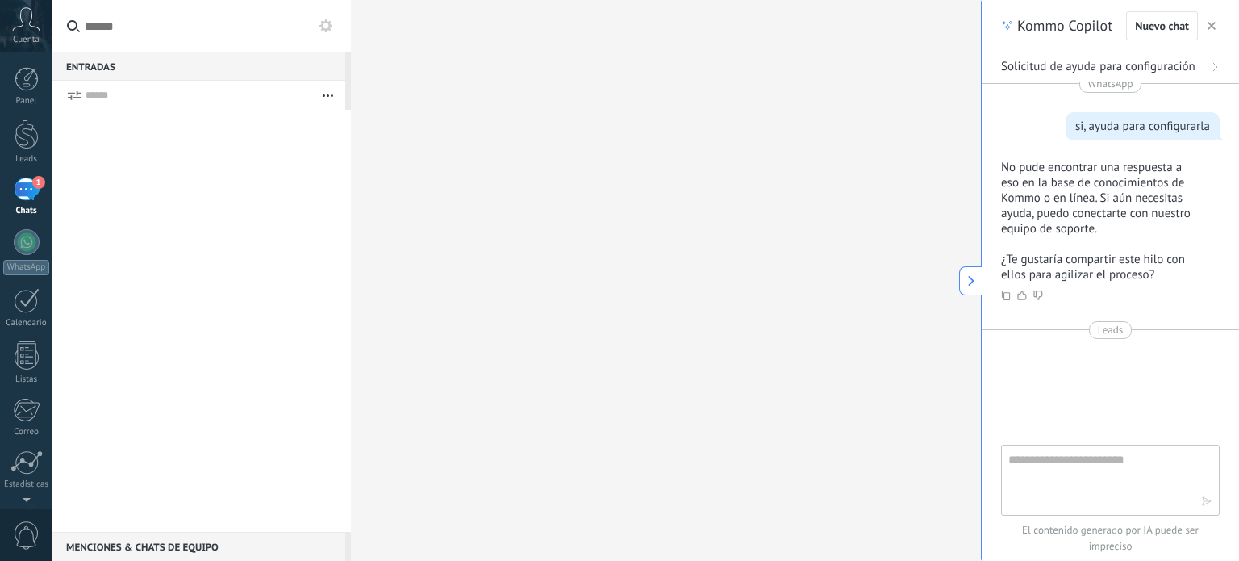
click at [16, 193] on div "1" at bounding box center [27, 188] width 26 height 23
click at [16, 83] on div at bounding box center [27, 79] width 24 height 24
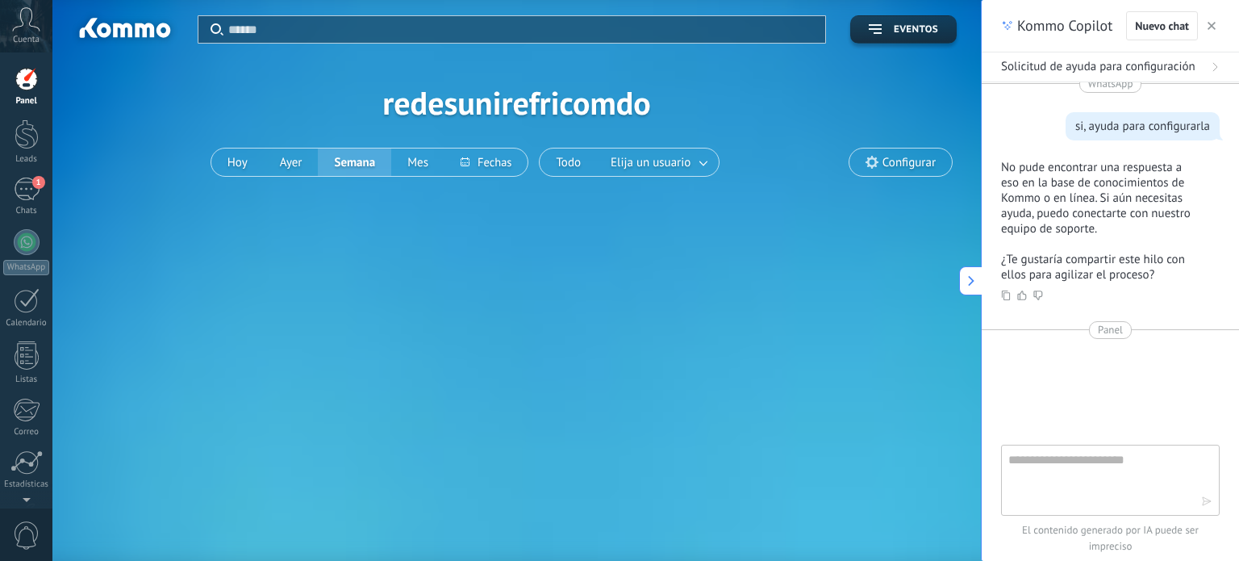
click at [606, 102] on div "Aplicar Eventos redesunirefricomdo [DATE] [DATE] Semana Mes Todo Elija un usuar…" at bounding box center [517, 102] width 880 height 205
click at [246, 163] on button "Hoy" at bounding box center [237, 161] width 52 height 27
click at [19, 184] on div "1" at bounding box center [27, 188] width 26 height 23
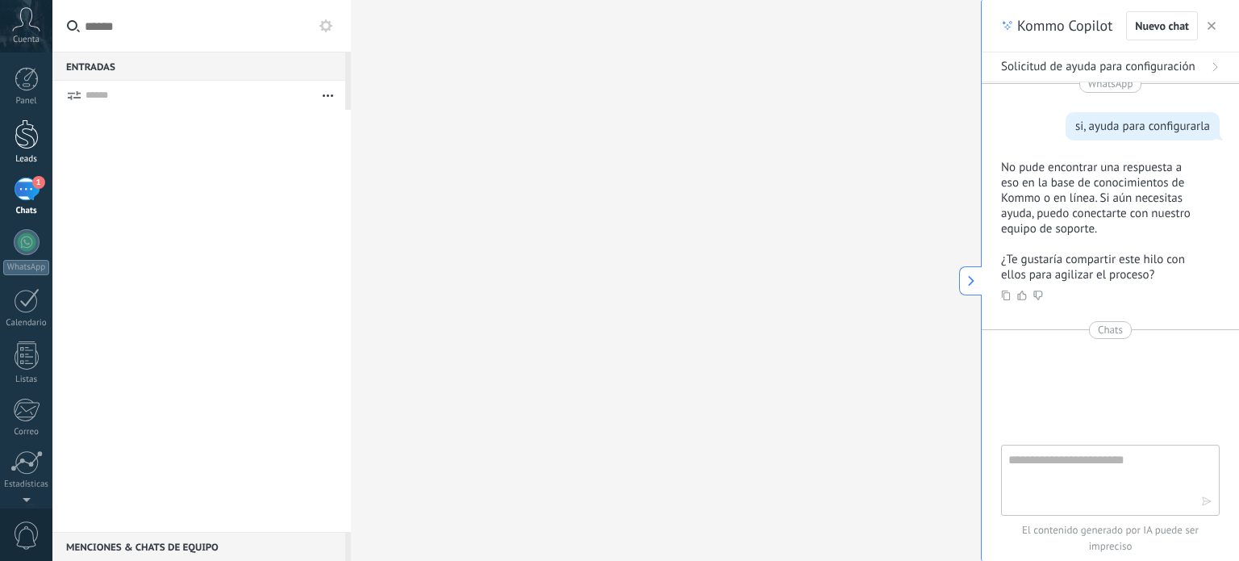
click at [21, 148] on div at bounding box center [27, 134] width 24 height 30
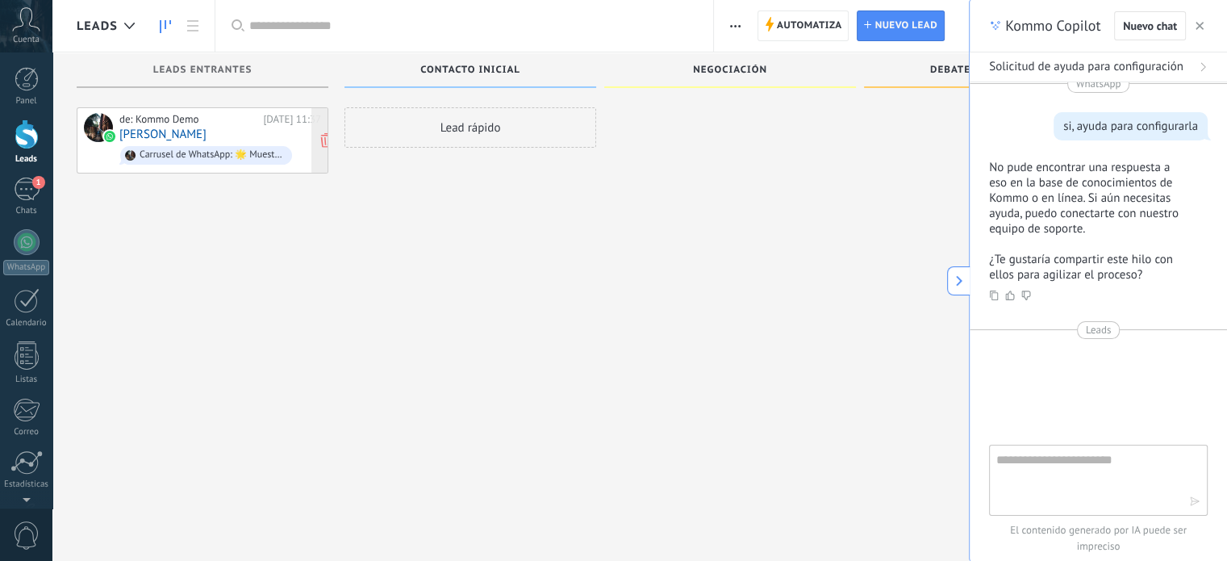
click at [210, 118] on div "de: Kommo Demo" at bounding box center [188, 119] width 138 height 13
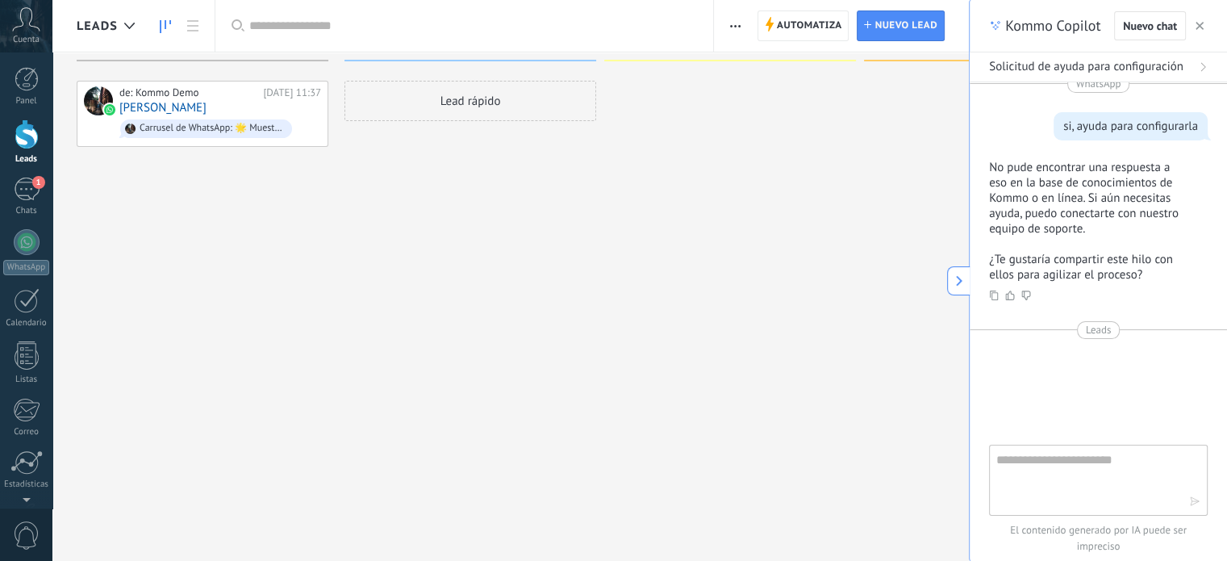
scroll to position [27, 0]
click at [958, 279] on icon at bounding box center [959, 280] width 11 height 11
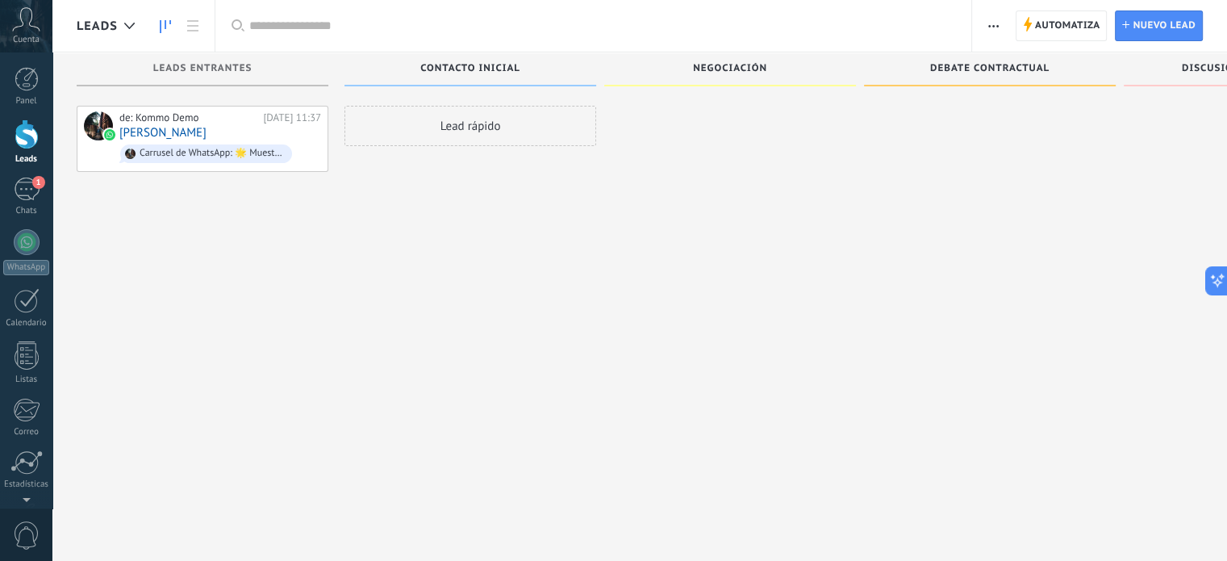
scroll to position [0, 0]
click at [1041, 27] on span "Automatiza" at bounding box center [1067, 25] width 65 height 29
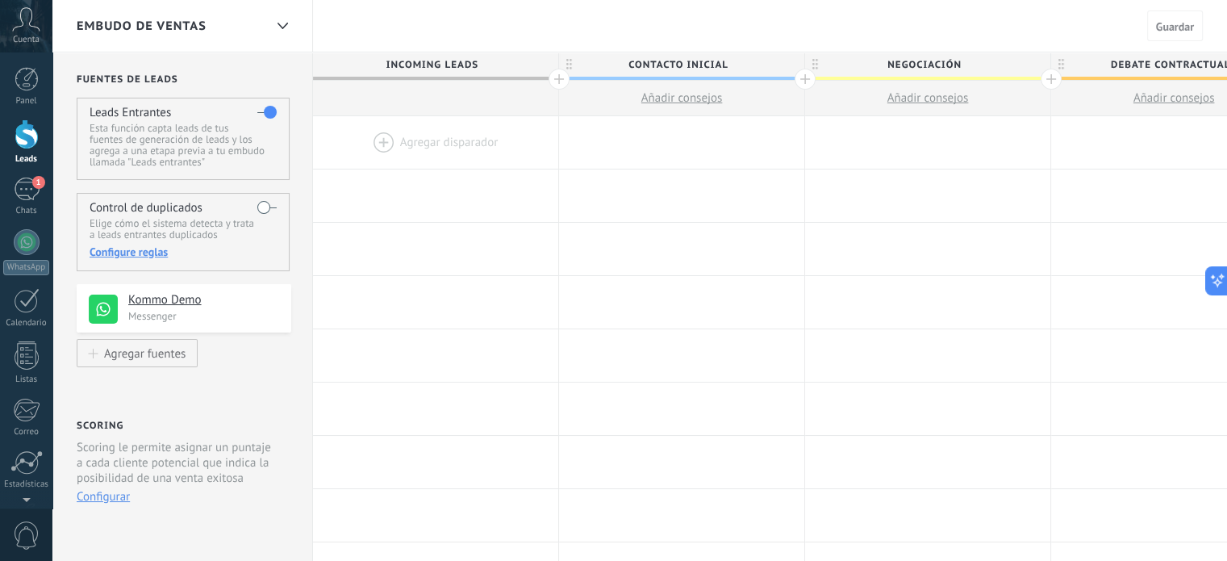
click at [958, 66] on span "Negociación" at bounding box center [923, 64] width 237 height 25
click at [31, 185] on div "1" at bounding box center [27, 188] width 26 height 23
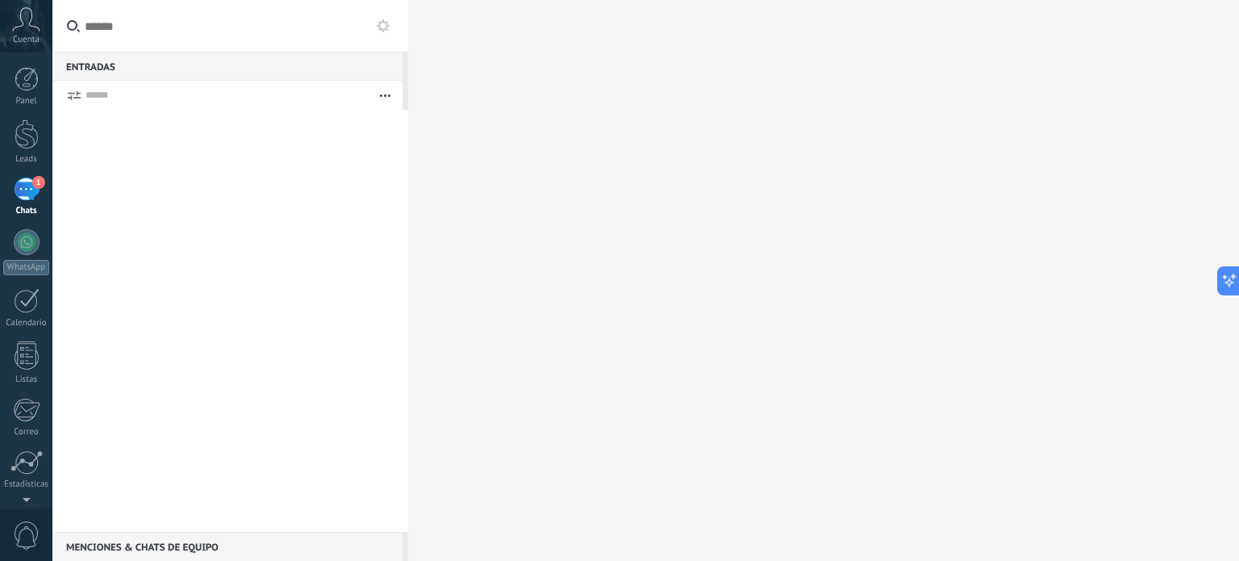
click at [29, 28] on icon at bounding box center [26, 19] width 28 height 24
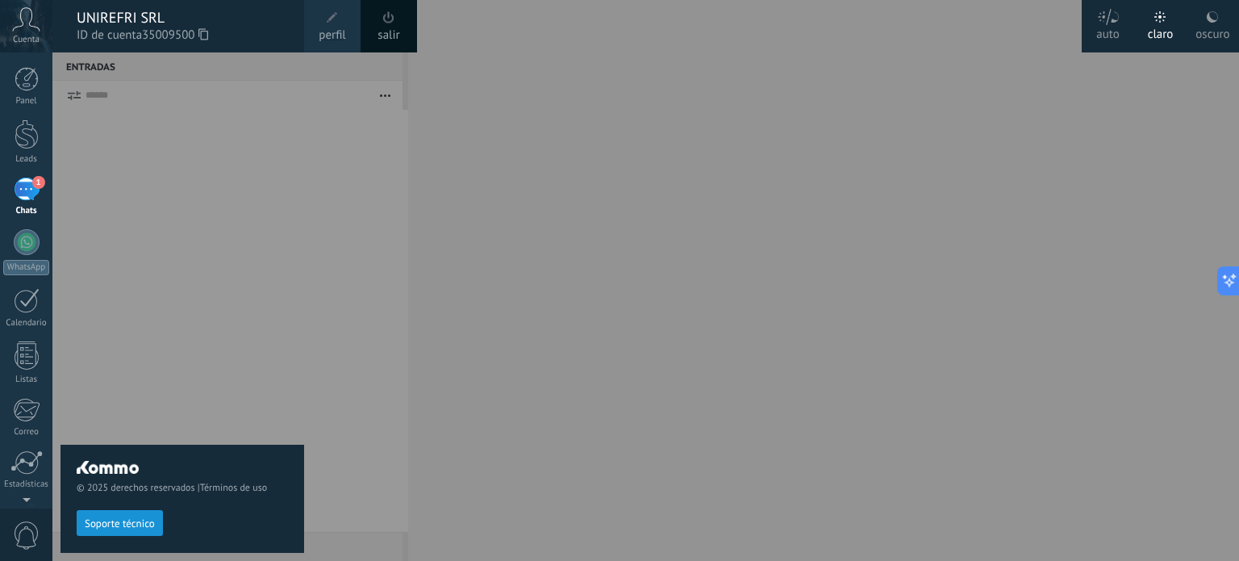
click at [503, 250] on div at bounding box center [671, 280] width 1239 height 561
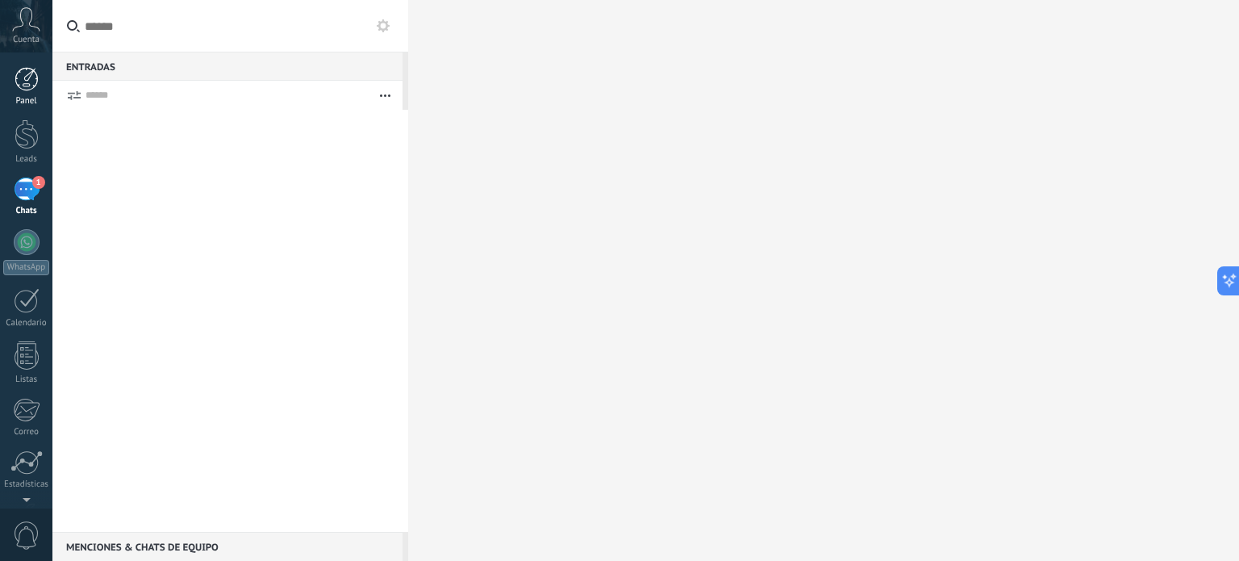
click at [15, 98] on div "Panel" at bounding box center [26, 101] width 47 height 10
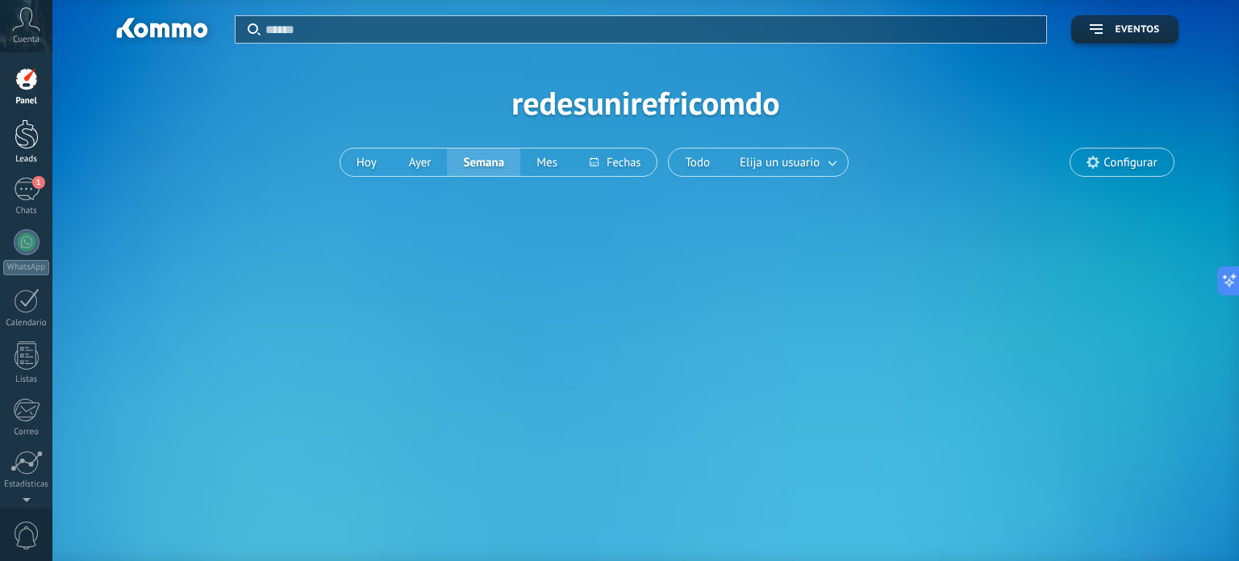
click at [30, 136] on div at bounding box center [27, 134] width 24 height 30
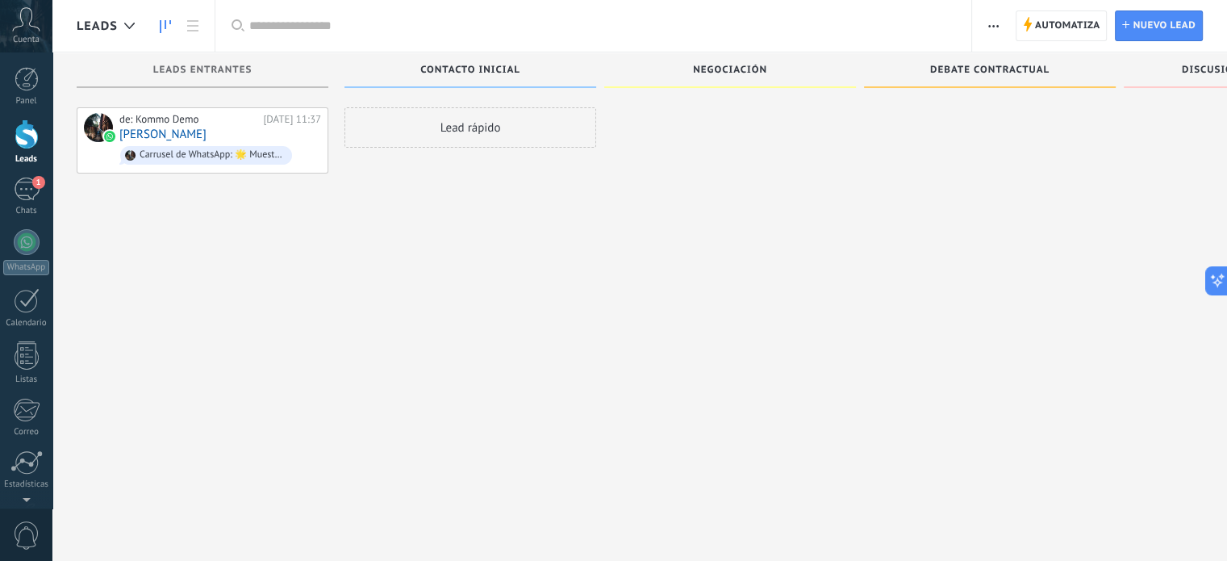
click at [536, 123] on div "Lead rápido" at bounding box center [470, 127] width 252 height 40
click at [471, 125] on div "Lead rápido" at bounding box center [470, 127] width 252 height 40
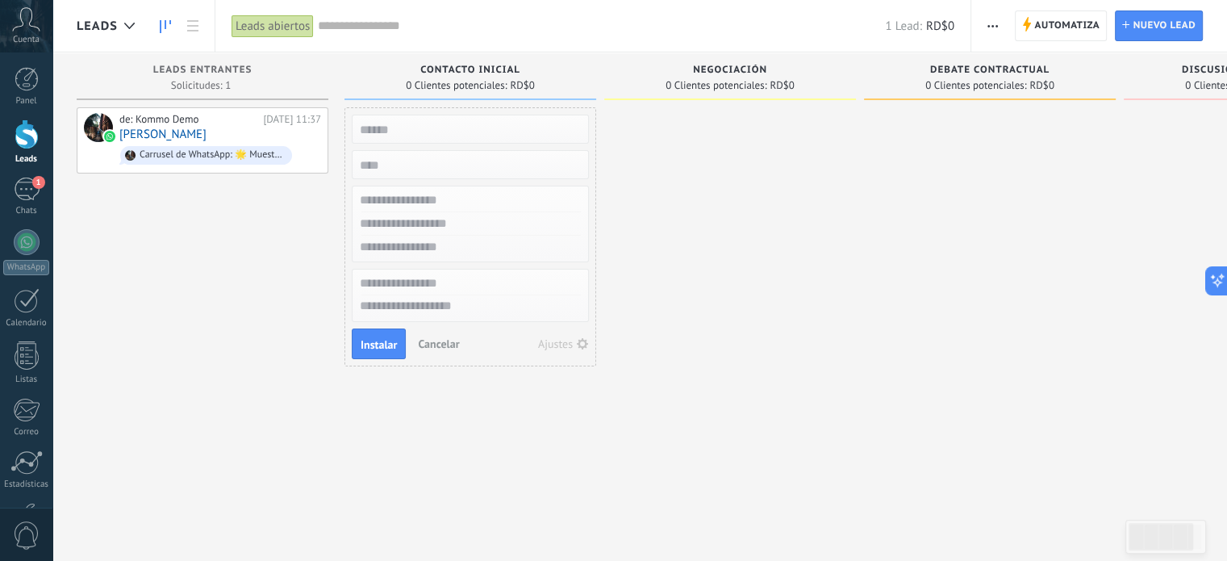
scroll to position [27, 0]
click at [439, 336] on span "Cancelar" at bounding box center [438, 343] width 41 height 15
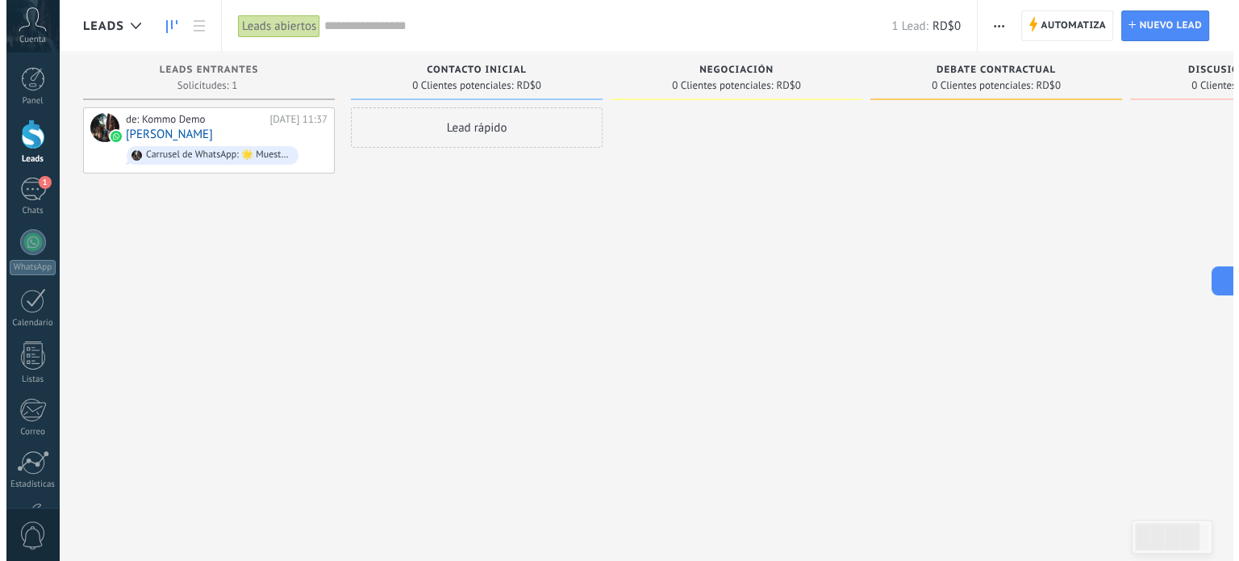
scroll to position [0, 0]
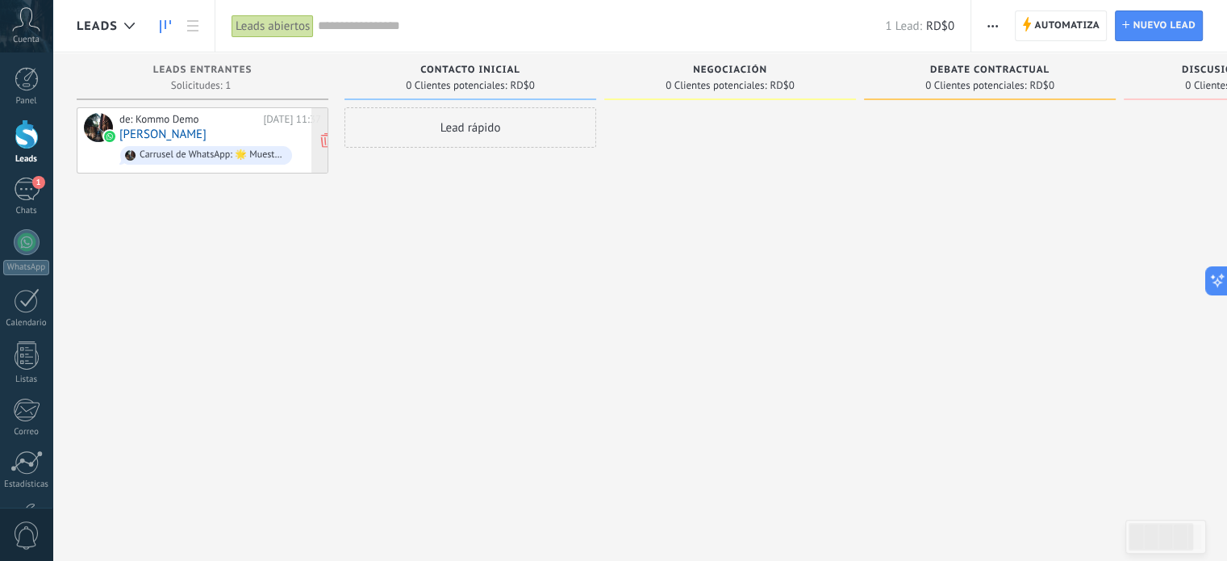
click at [106, 136] on img at bounding box center [109, 136] width 11 height 11
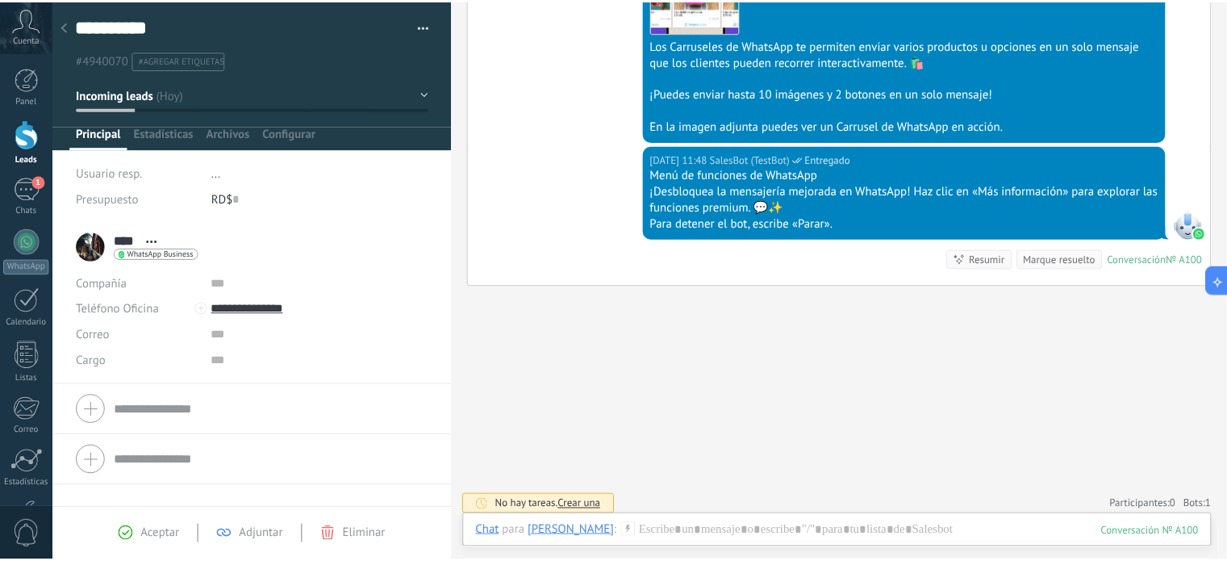
scroll to position [1208, 0]
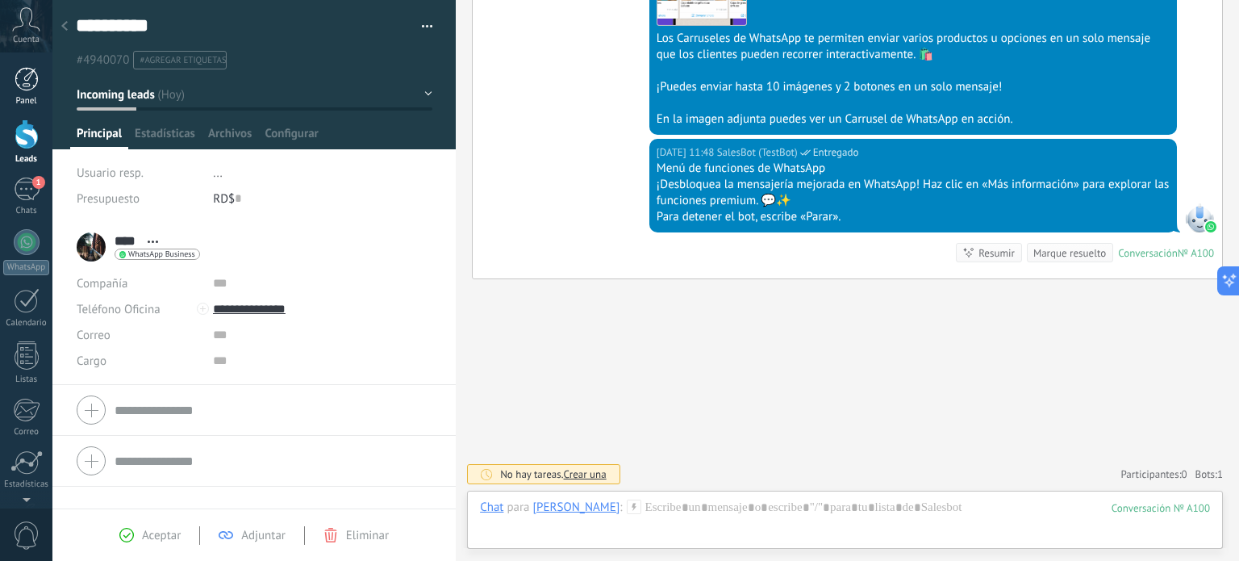
click at [17, 73] on div at bounding box center [27, 79] width 24 height 24
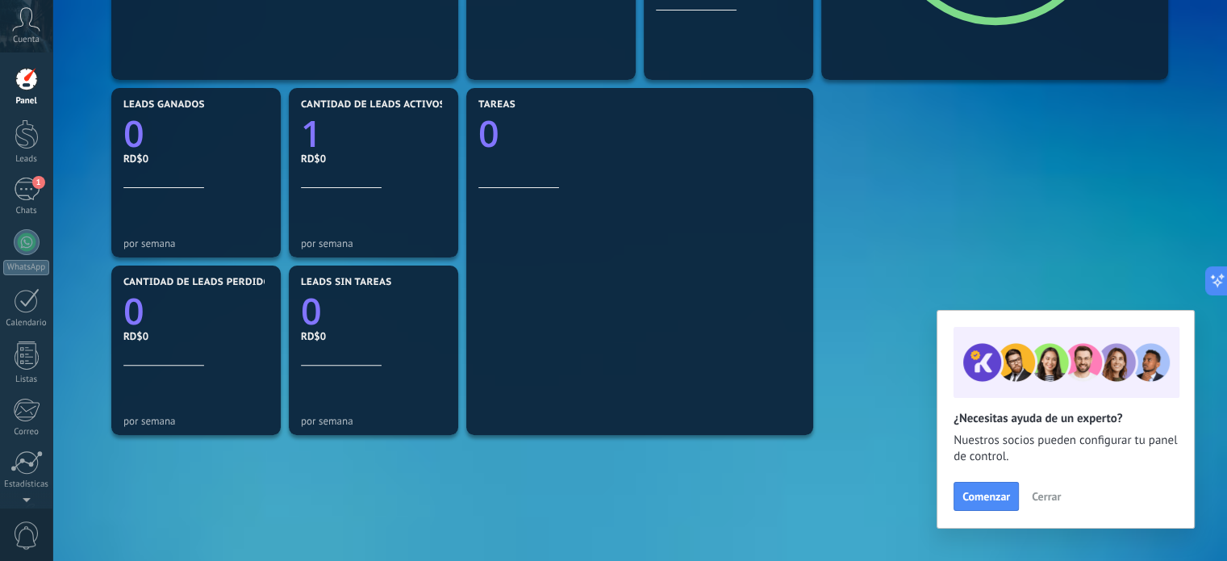
scroll to position [477, 0]
click at [23, 198] on div "1" at bounding box center [27, 188] width 26 height 23
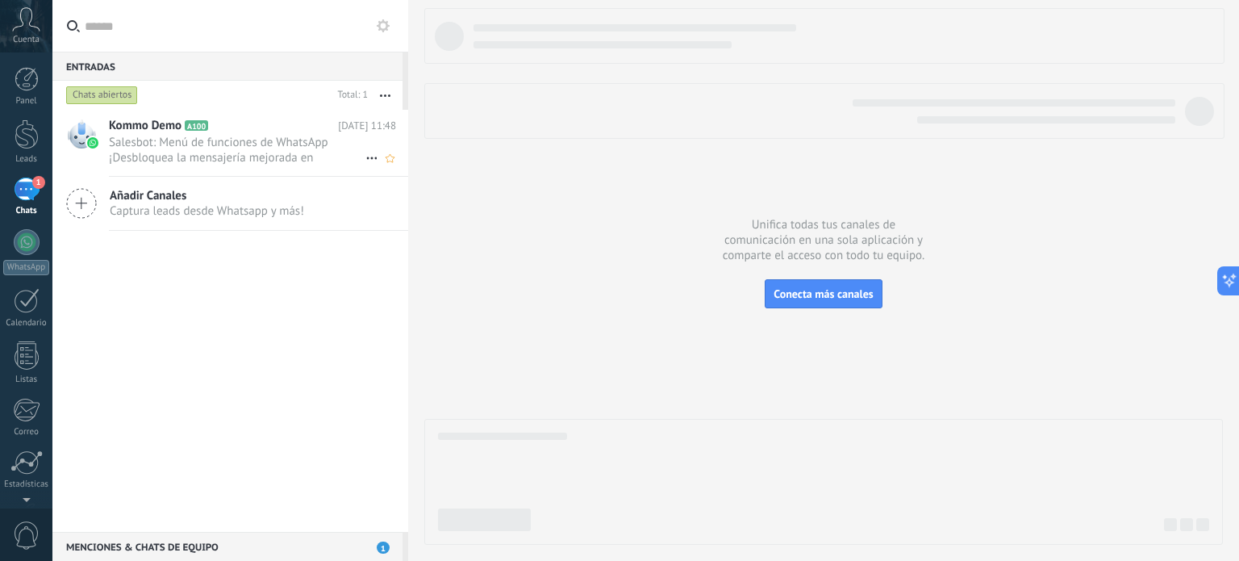
click at [278, 132] on h2 "Kommo Demo A100" at bounding box center [223, 126] width 229 height 16
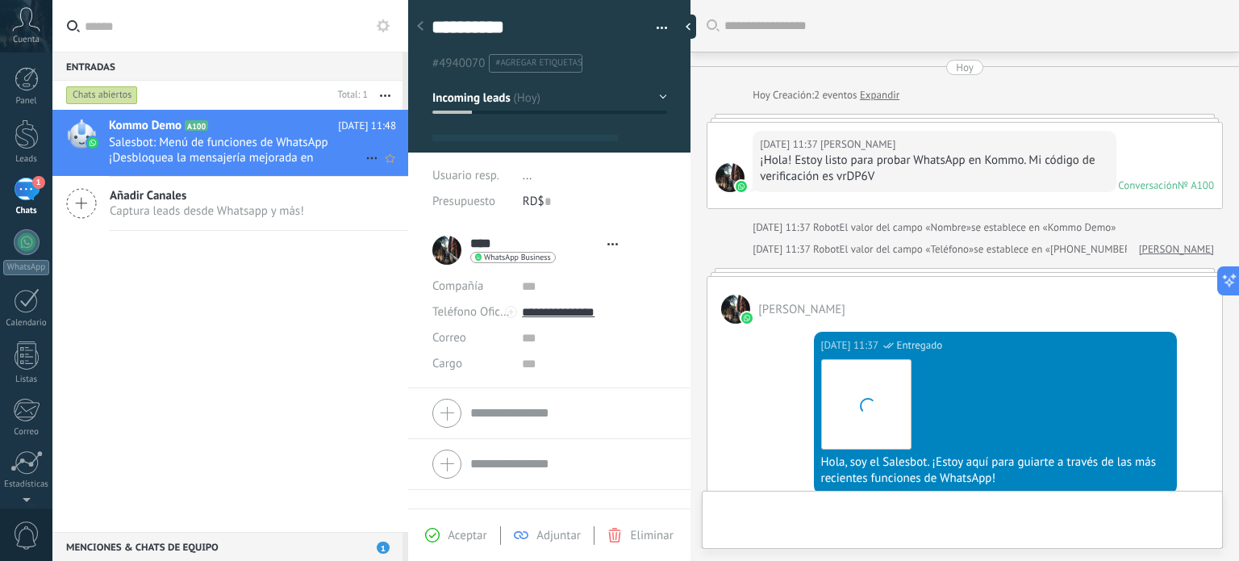
type textarea "**********"
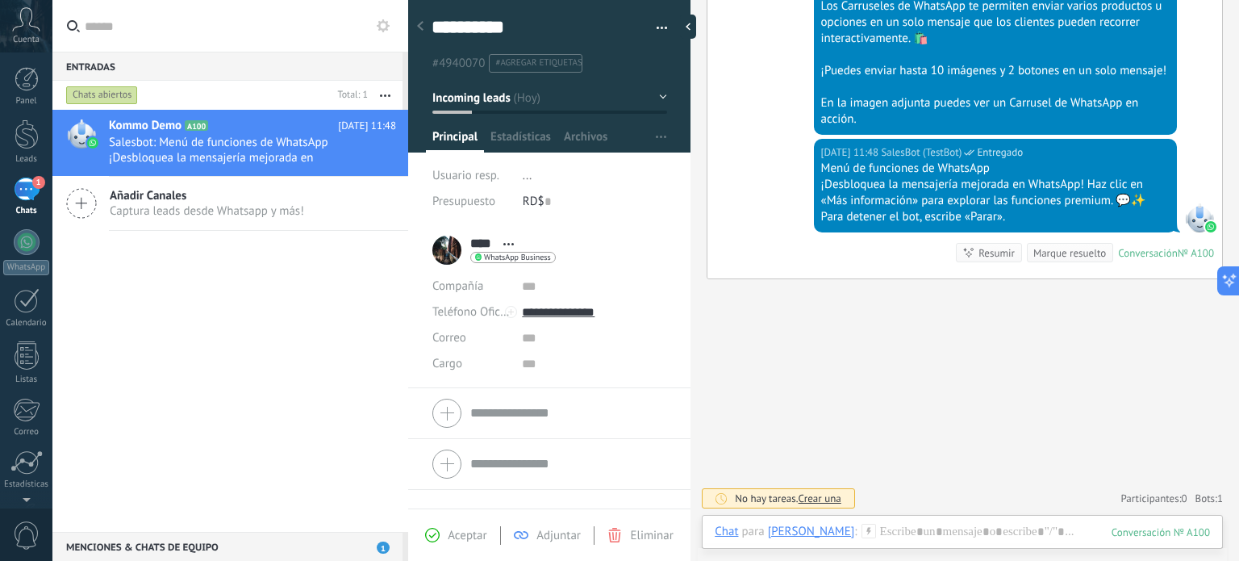
scroll to position [1312, 0]
